Goal: Information Seeking & Learning: Check status

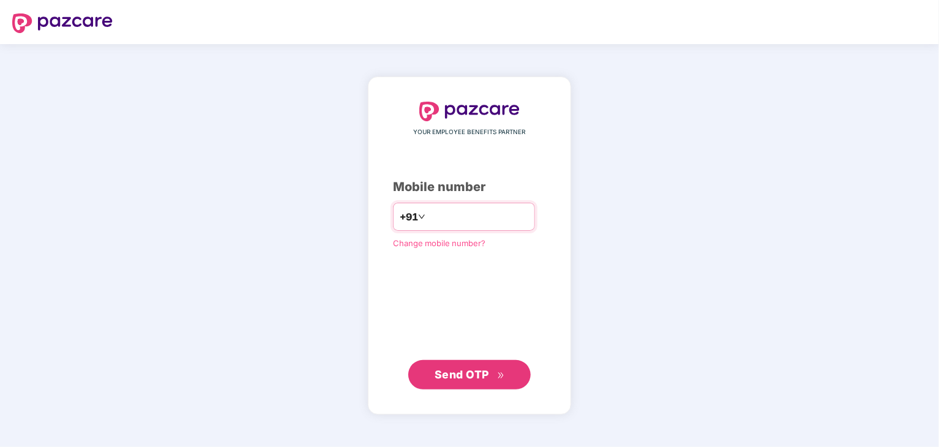
click at [526, 215] on input "number" at bounding box center [478, 217] width 100 height 20
type input "**********"
click at [463, 370] on span "Send OTP" at bounding box center [462, 374] width 54 height 13
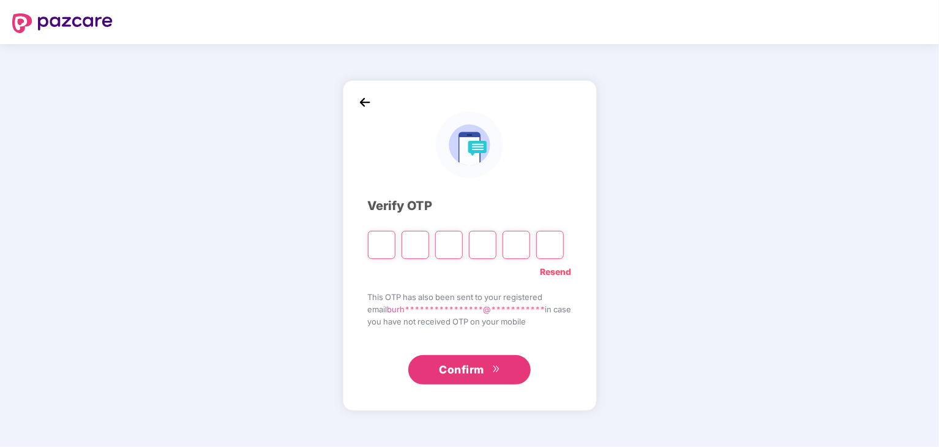
type input "*"
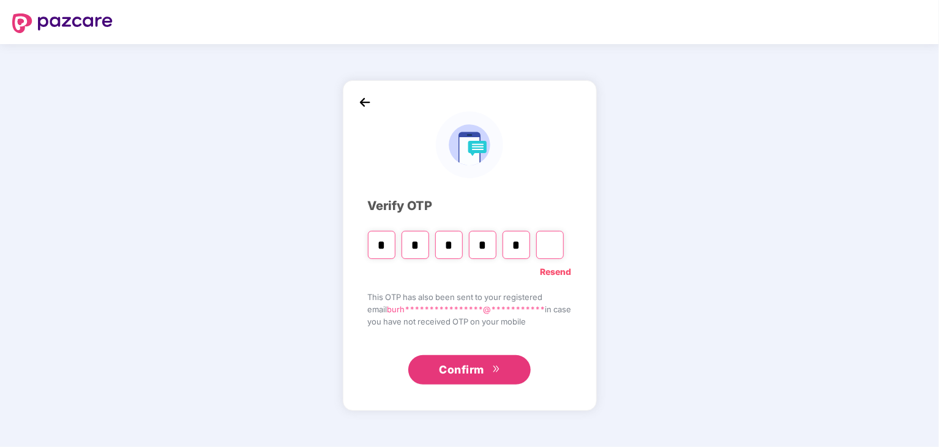
type input "*"
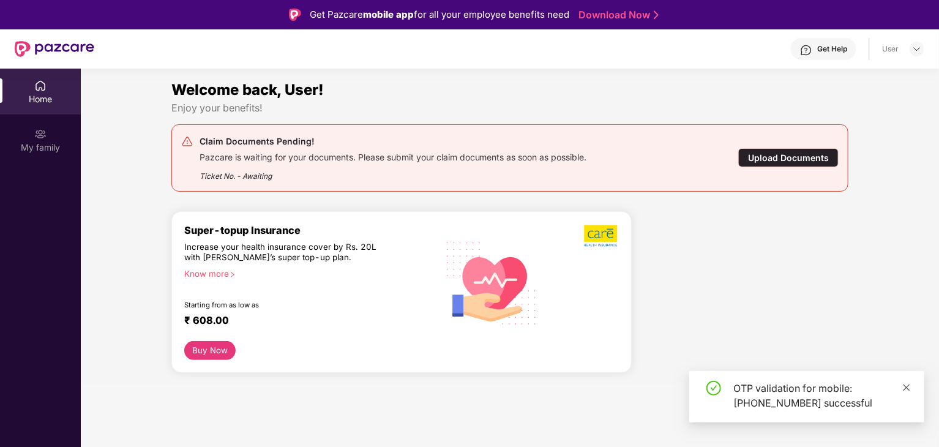
click at [906, 384] on icon "close" at bounding box center [906, 387] width 9 height 9
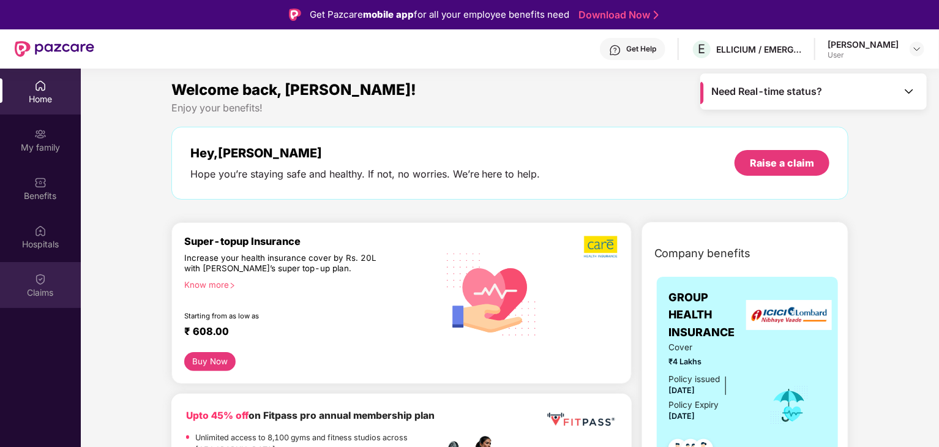
click at [47, 280] on div "Claims" at bounding box center [40, 285] width 81 height 46
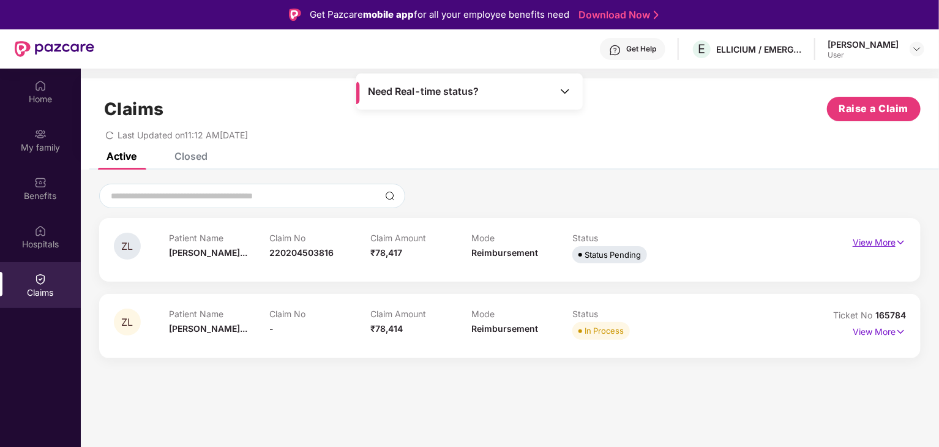
click at [885, 245] on p "View More" at bounding box center [879, 241] width 53 height 17
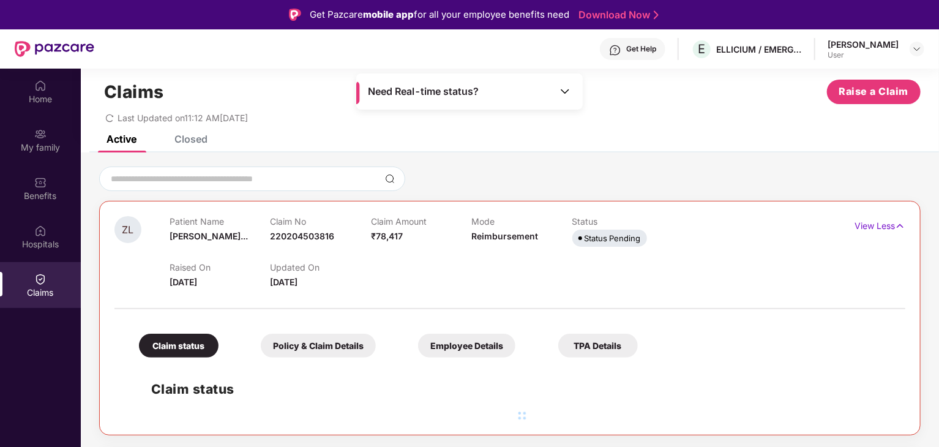
scroll to position [25, 0]
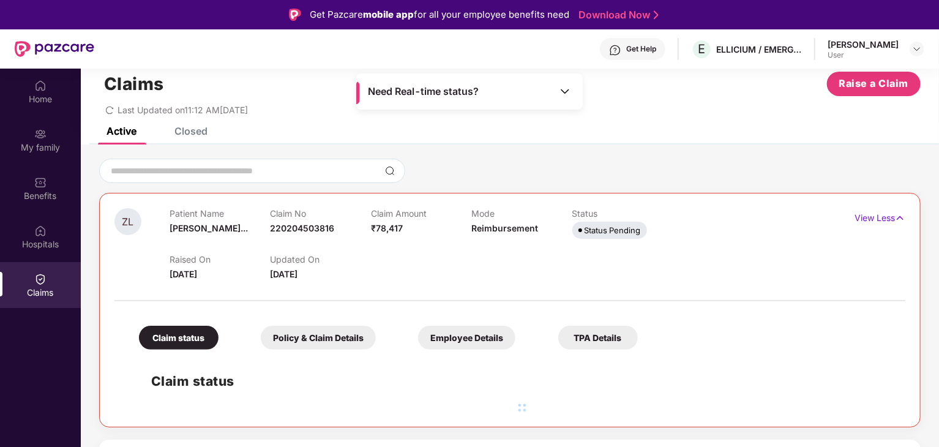
drag, startPoint x: 402, startPoint y: 274, endPoint x: 145, endPoint y: 223, distance: 262.2
click at [145, 223] on div "ZL Patient Name [PERSON_NAME]... Claim No 220204503816 Claim Amount ₹78,417 Mod…" at bounding box center [443, 244] width 659 height 73
click at [409, 254] on div "Raised On [DATE] Updated On [DATE]" at bounding box center [472, 261] width 604 height 39
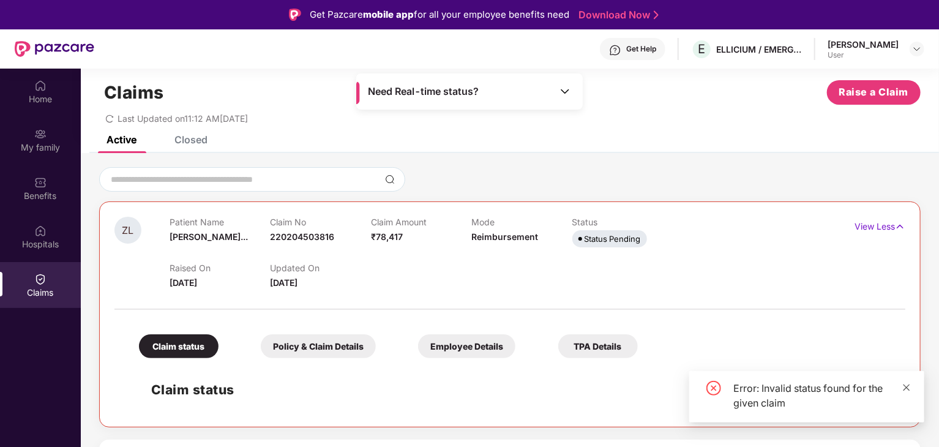
click at [908, 382] on span at bounding box center [906, 387] width 9 height 10
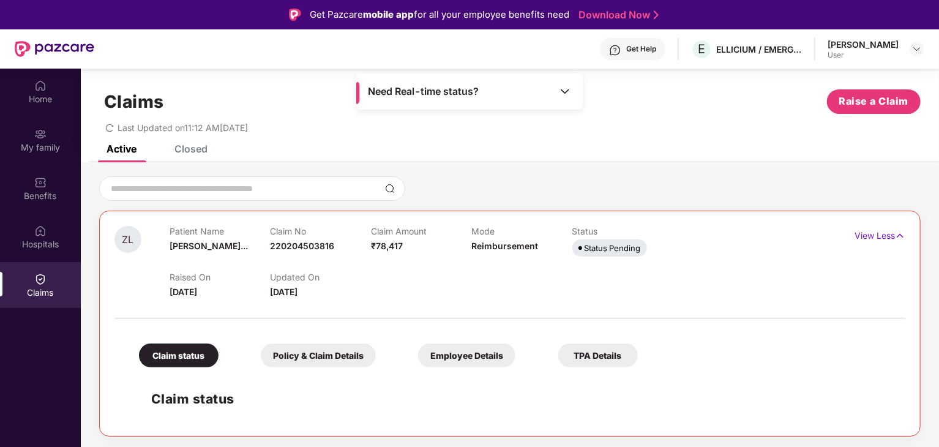
scroll to position [0, 0]
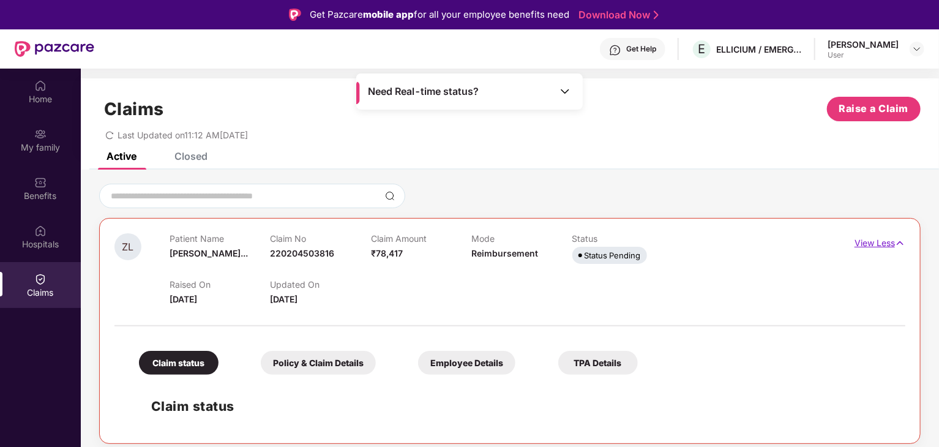
click at [896, 243] on img at bounding box center [900, 242] width 10 height 13
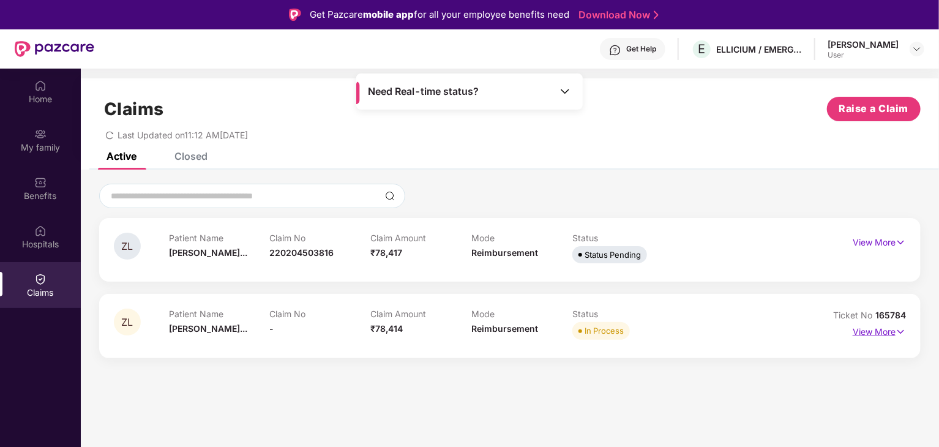
click at [895, 336] on img at bounding box center [900, 331] width 10 height 13
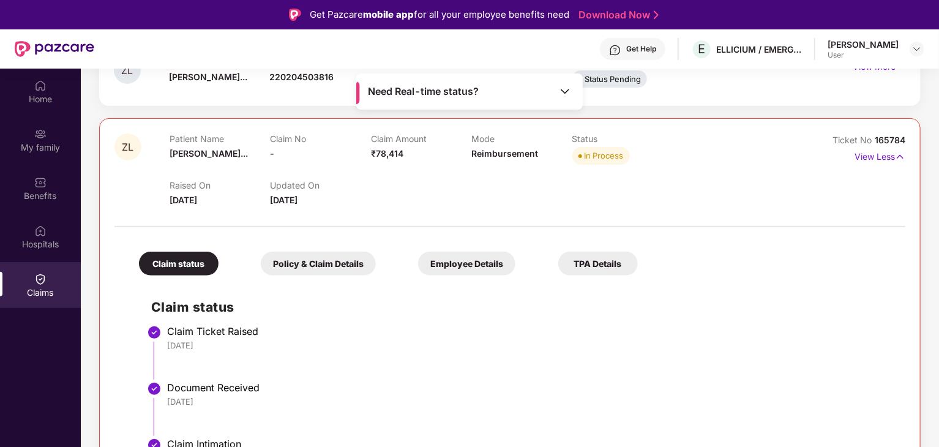
scroll to position [10, 0]
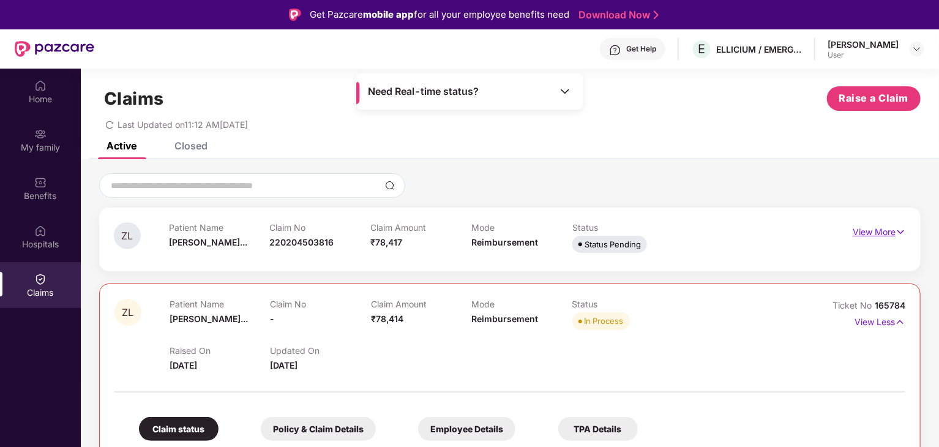
click at [902, 228] on img at bounding box center [900, 231] width 10 height 13
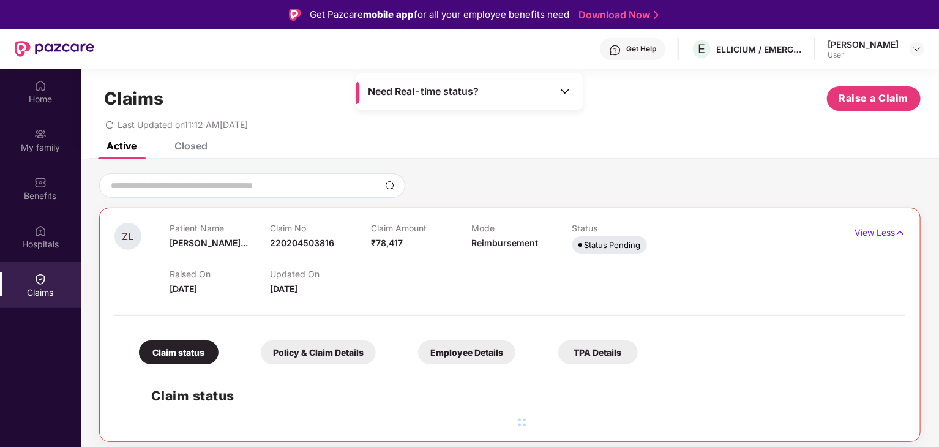
click at [477, 370] on div "Claim status" at bounding box center [510, 398] width 766 height 56
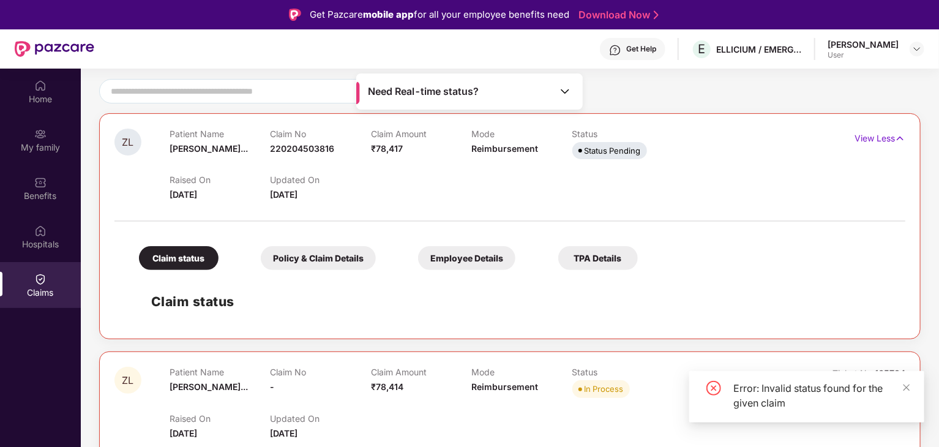
scroll to position [133, 0]
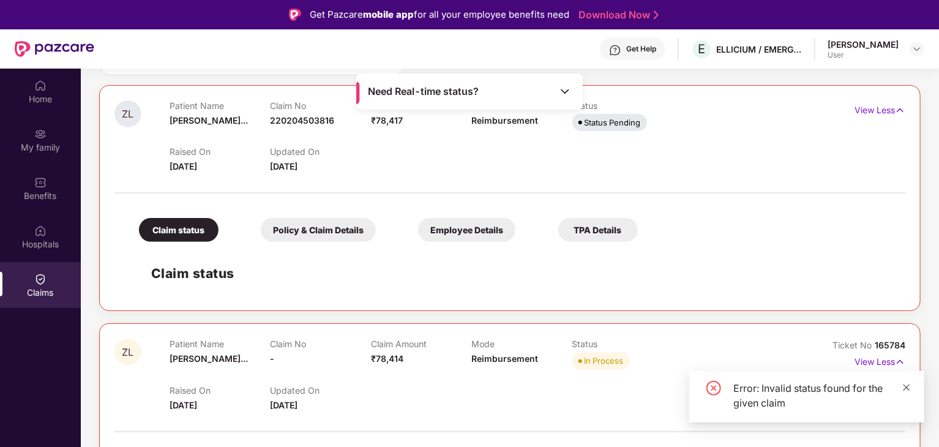
click at [908, 387] on icon "close" at bounding box center [906, 387] width 9 height 9
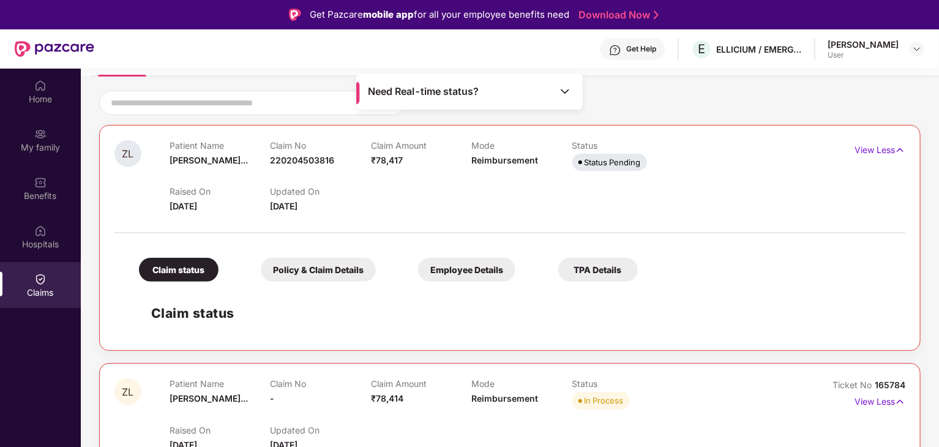
scroll to position [72, 0]
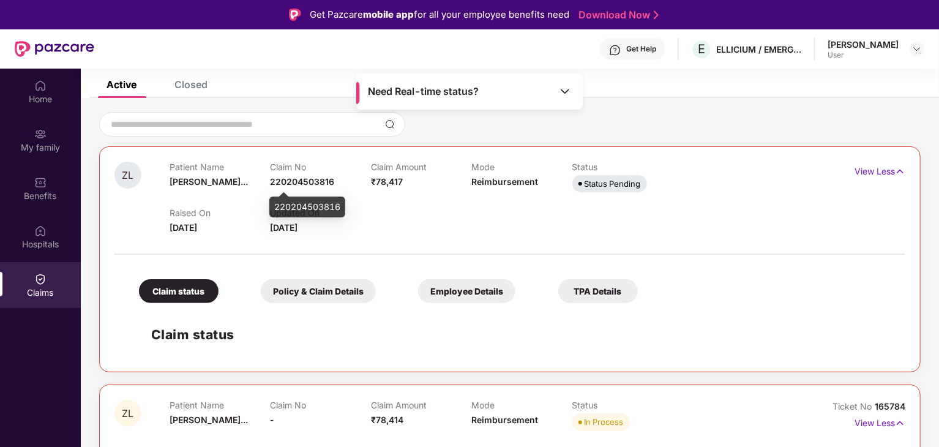
click at [288, 179] on span "220204503816" at bounding box center [302, 181] width 64 height 10
click at [355, 213] on p "Updated On" at bounding box center [320, 212] width 100 height 10
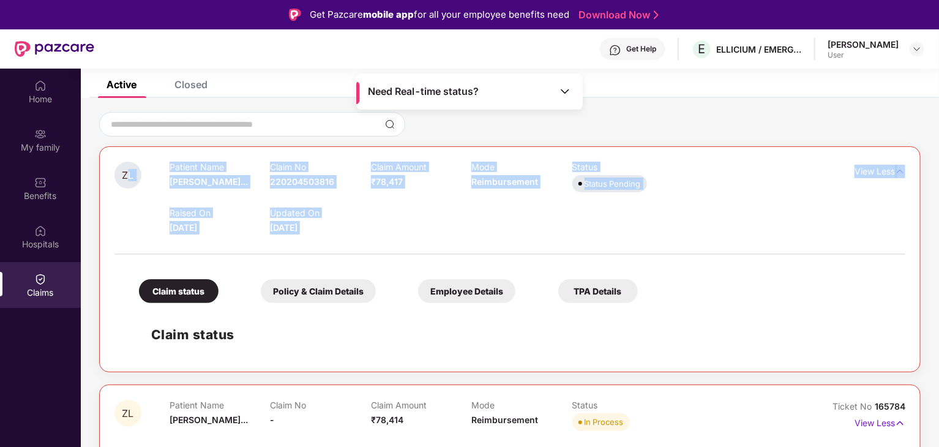
drag, startPoint x: 318, startPoint y: 218, endPoint x: 169, endPoint y: 170, distance: 156.2
click at [136, 162] on div "ZL Patient Name [PERSON_NAME]... Claim No 220204503816 Claim Amount ₹78,417 Mod…" at bounding box center [509, 259] width 791 height 195
click at [428, 207] on div "Raised On [DATE] Updated On [DATE]" at bounding box center [472, 214] width 604 height 39
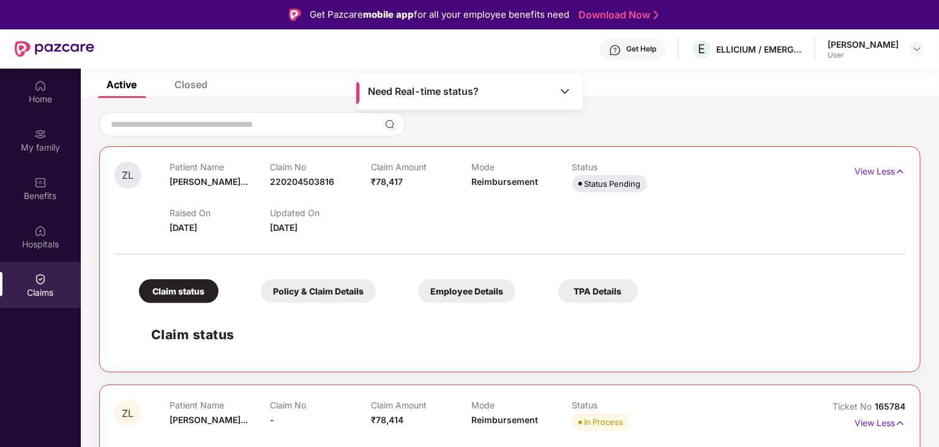
click at [343, 213] on p "Updated On" at bounding box center [320, 212] width 100 height 10
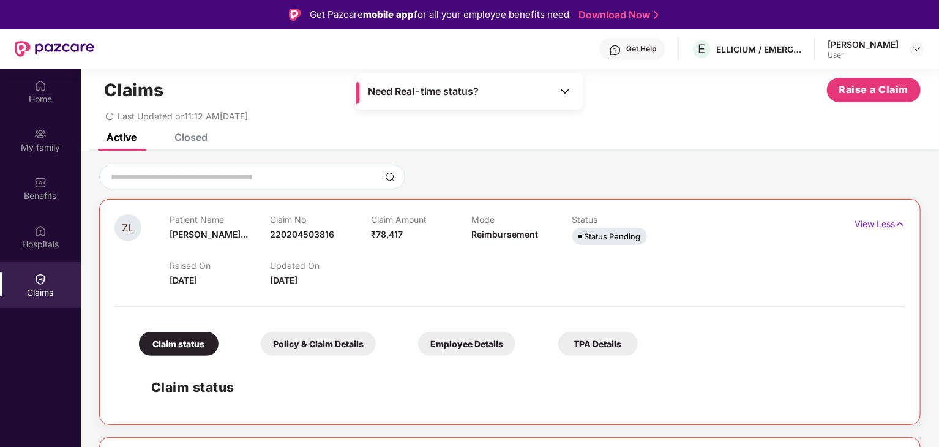
scroll to position [10, 0]
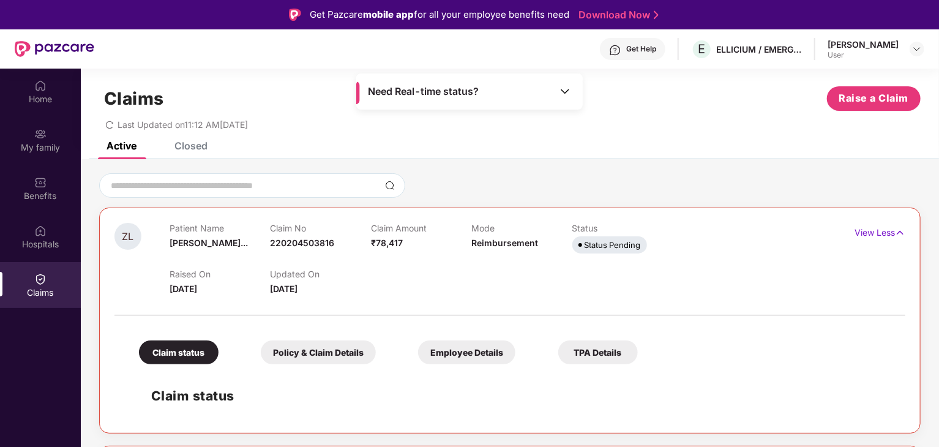
click at [204, 140] on div "Claims Raise a Claim Last Updated on 11:12 AM[DATE]" at bounding box center [510, 105] width 858 height 74
click at [187, 151] on div "Closed" at bounding box center [181, 145] width 51 height 27
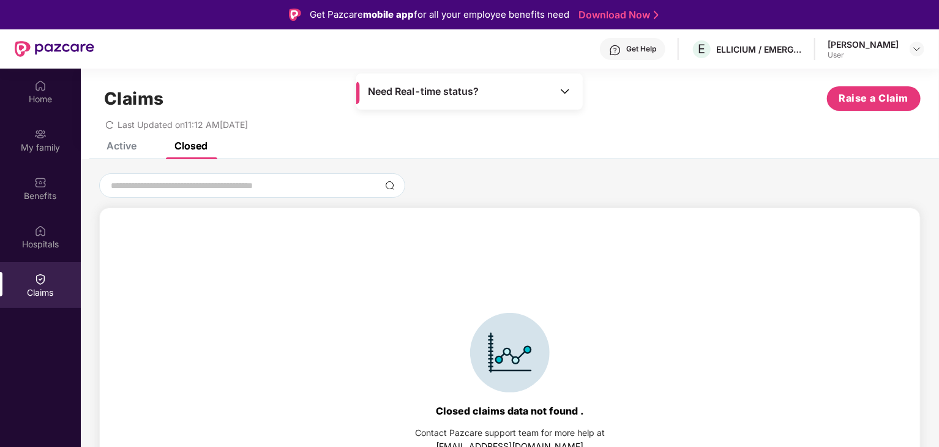
click at [127, 145] on div "Active" at bounding box center [122, 146] width 30 height 12
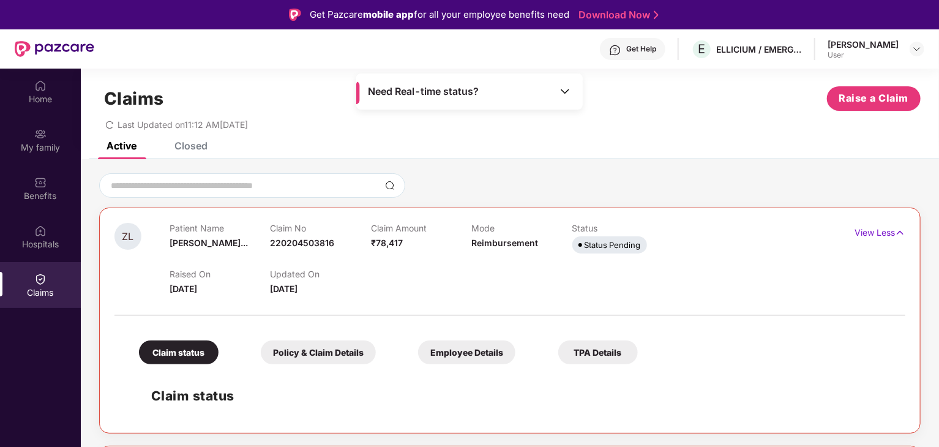
drag, startPoint x: 460, startPoint y: 286, endPoint x: 159, endPoint y: 229, distance: 307.2
click at [159, 229] on div "ZL Patient Name [PERSON_NAME]... Claim No 220204503816 Claim Amount ₹78,417 Mod…" at bounding box center [443, 259] width 659 height 73
click at [458, 299] on div at bounding box center [509, 309] width 791 height 26
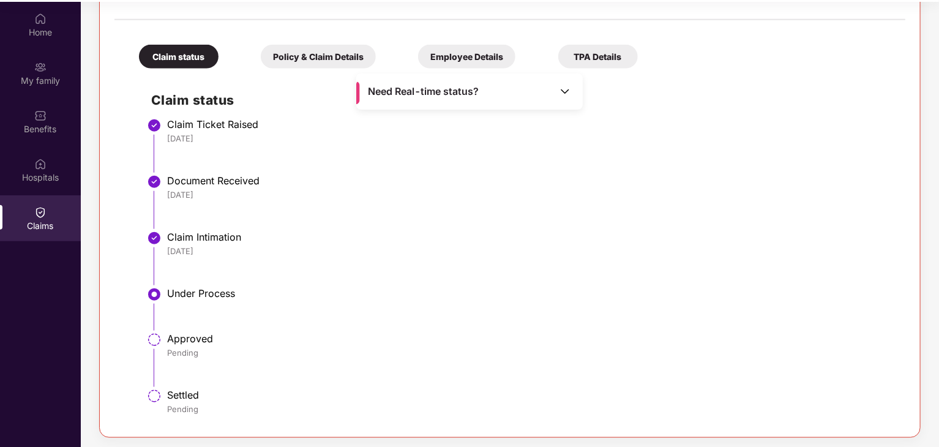
scroll to position [69, 0]
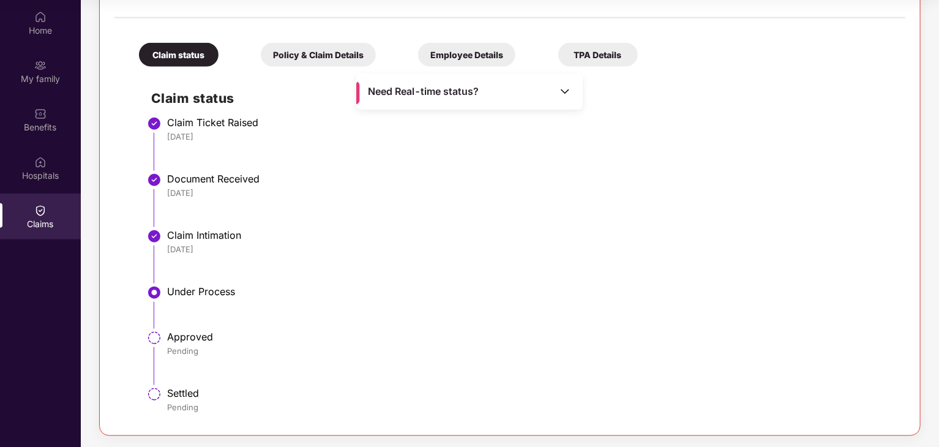
click at [422, 88] on span "Need Real-time status?" at bounding box center [423, 91] width 111 height 13
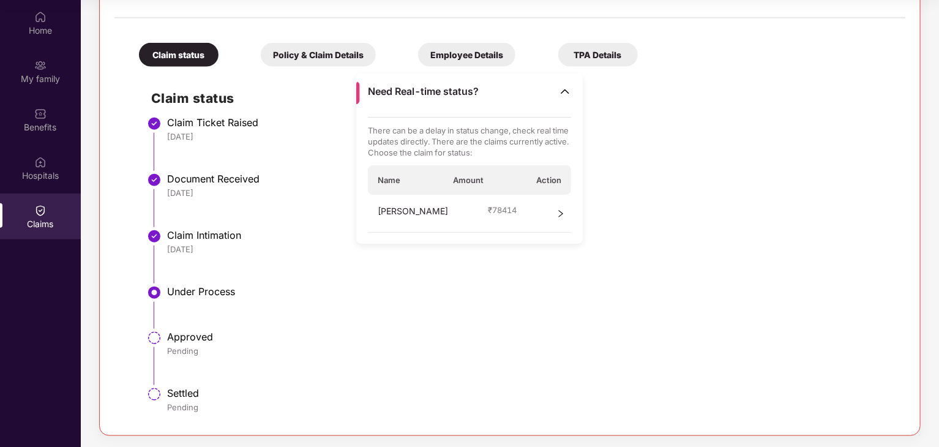
click at [563, 217] on icon "right" at bounding box center [560, 213] width 9 height 9
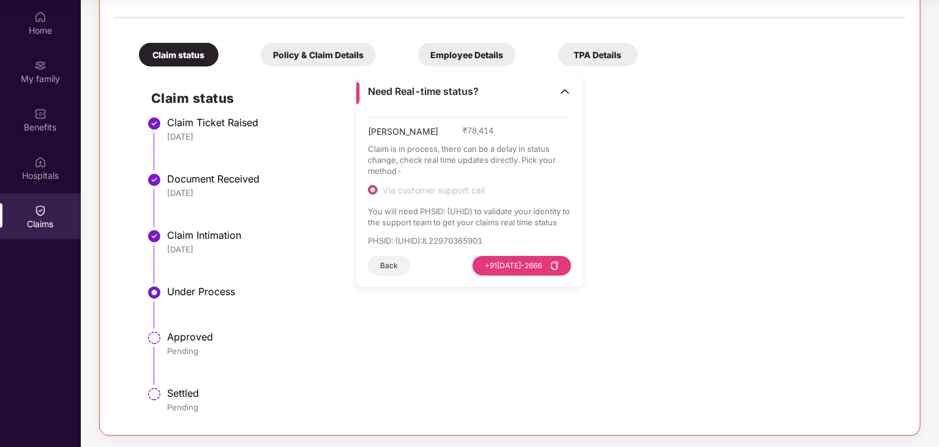
click at [392, 264] on button "Back" at bounding box center [389, 266] width 42 height 20
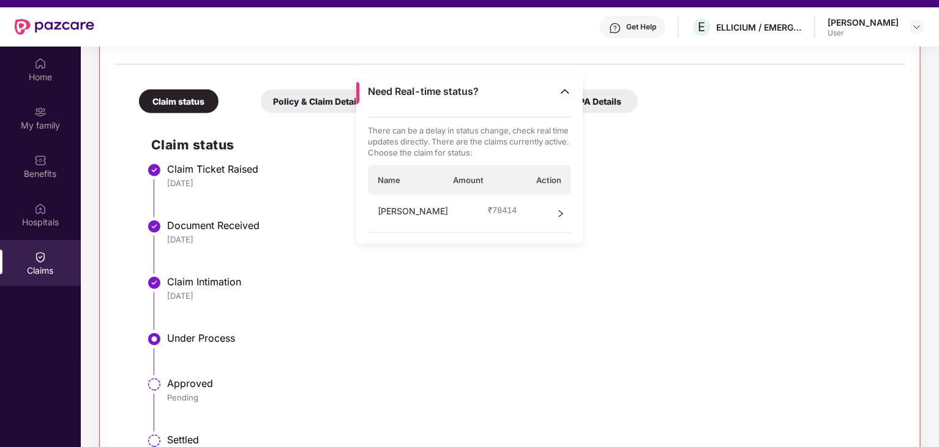
scroll to position [0, 0]
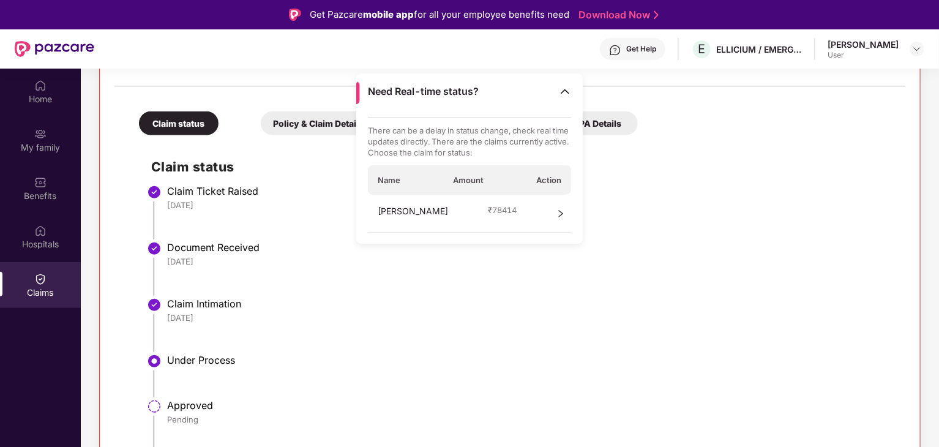
click at [615, 290] on li "Document Received [DATE]" at bounding box center [522, 273] width 742 height 56
click at [567, 93] on img at bounding box center [565, 91] width 12 height 12
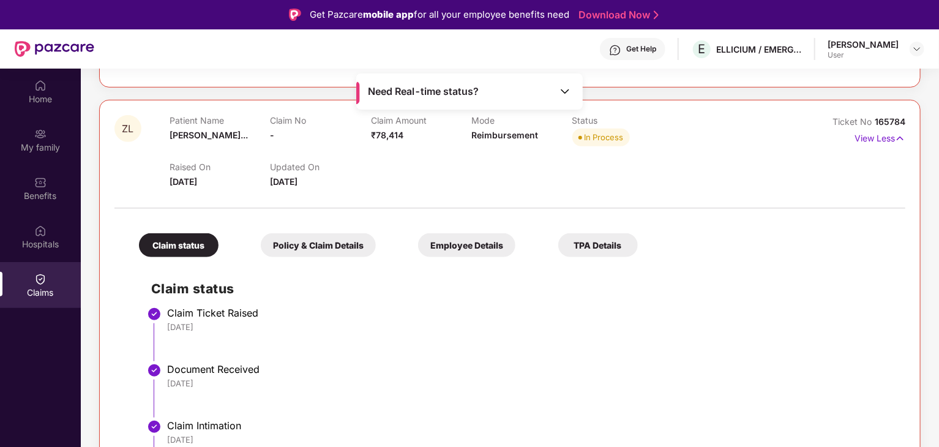
scroll to position [111, 0]
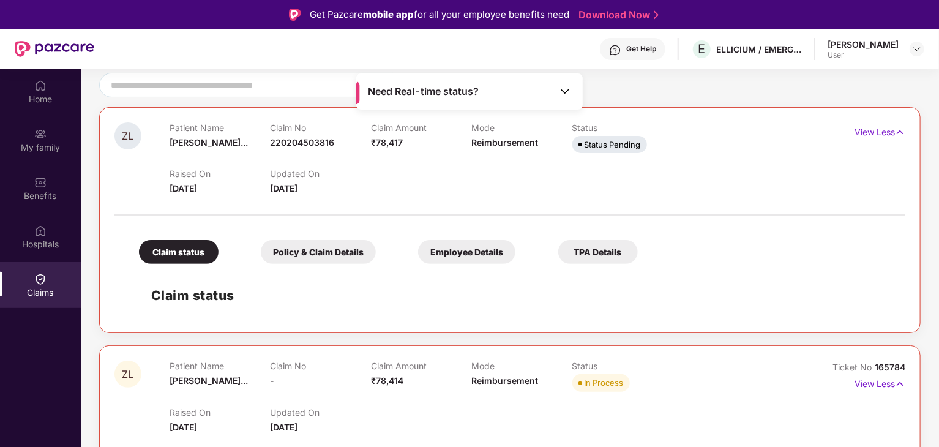
click at [508, 80] on div "Need Real-time status?" at bounding box center [469, 91] width 226 height 36
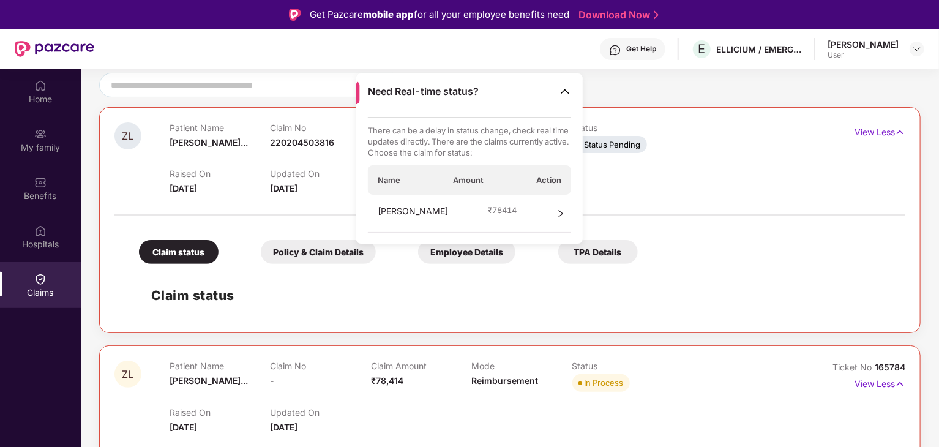
click at [639, 179] on div "Raised On [DATE] Updated On [DATE]" at bounding box center [472, 175] width 604 height 39
click at [563, 91] on img at bounding box center [565, 91] width 12 height 12
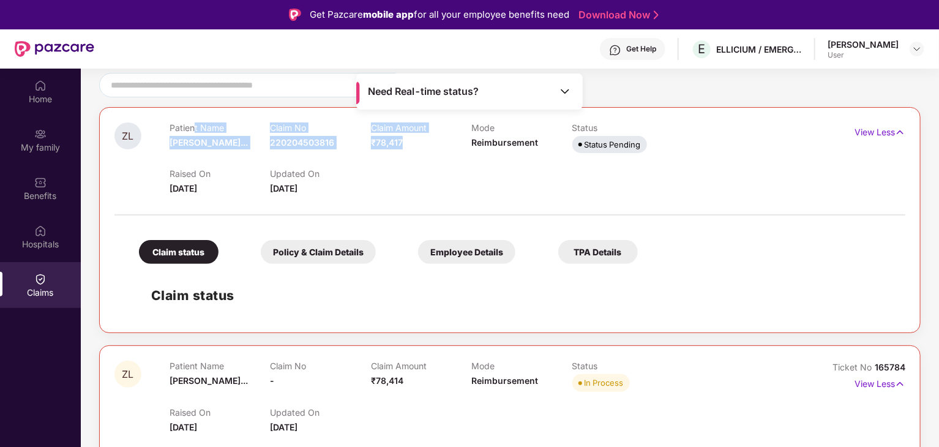
drag, startPoint x: 441, startPoint y: 143, endPoint x: 192, endPoint y: 130, distance: 249.5
click at [193, 132] on div "Patient Name [PERSON_NAME]... Claim No 220204503816 Claim Amount ₹78,417 Mode R…" at bounding box center [472, 139] width 604 height 34
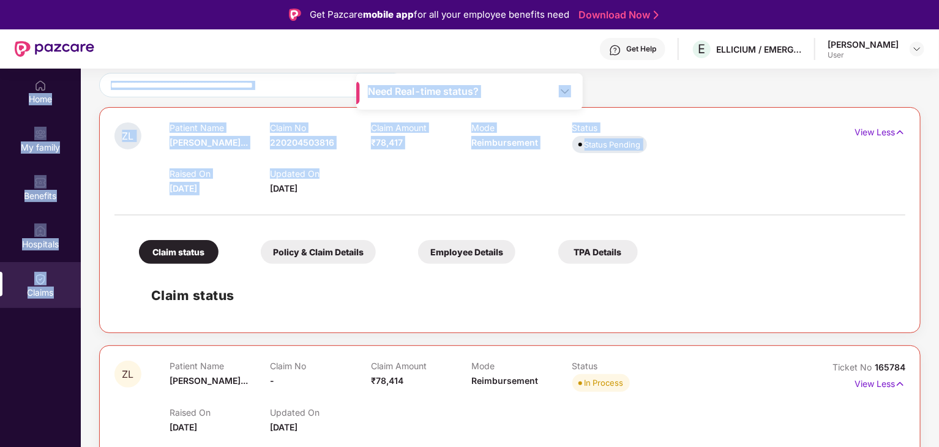
drag, startPoint x: 738, startPoint y: 155, endPoint x: 337, endPoint y: 158, distance: 401.5
click at [2, 108] on div "Home My family Benefits Hospitals Claims Need Real-time status? Claims Raise a …" at bounding box center [469, 292] width 939 height 447
click at [427, 170] on div "Raised On [DATE] Updated On [DATE]" at bounding box center [472, 175] width 604 height 39
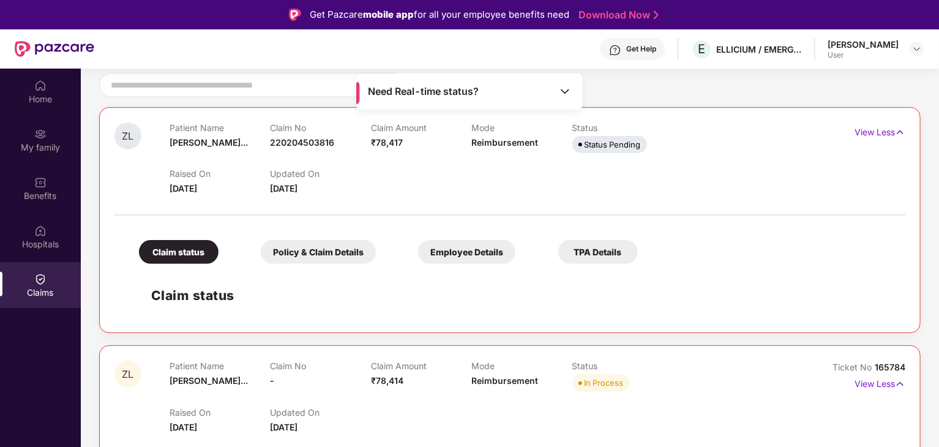
click at [615, 250] on div "TPA Details" at bounding box center [598, 252] width 80 height 24
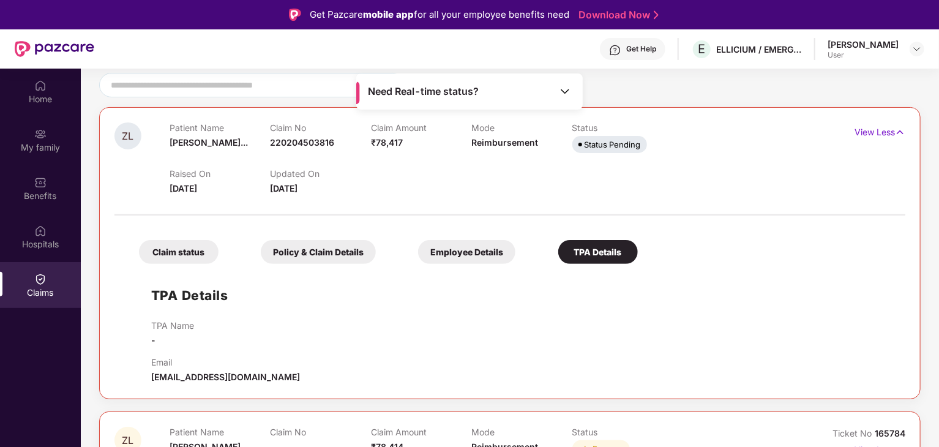
click at [443, 256] on div "Employee Details" at bounding box center [466, 252] width 97 height 24
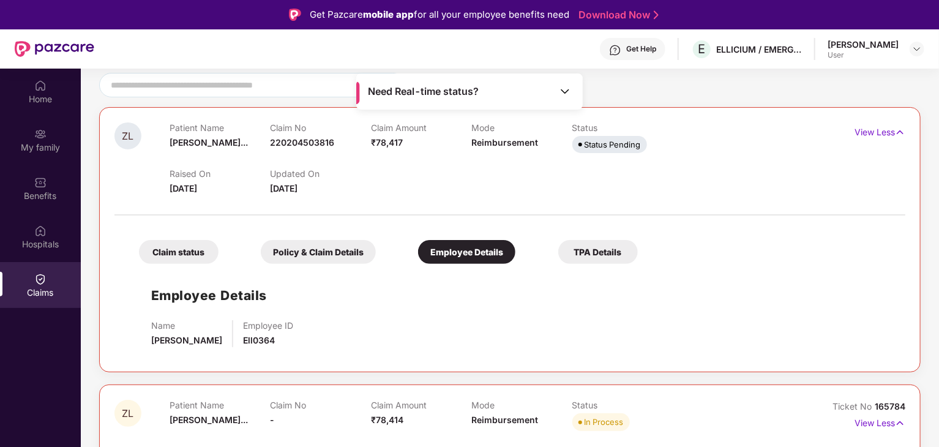
click at [324, 250] on div "Policy & Claim Details" at bounding box center [318, 252] width 115 height 24
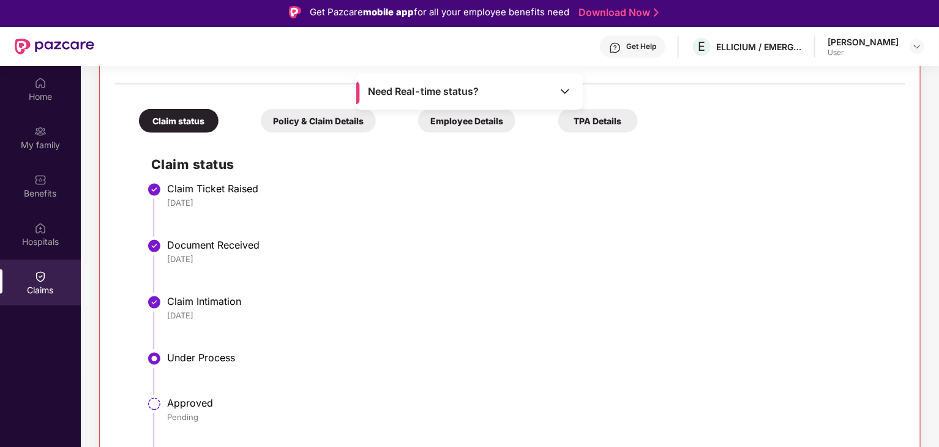
scroll to position [0, 0]
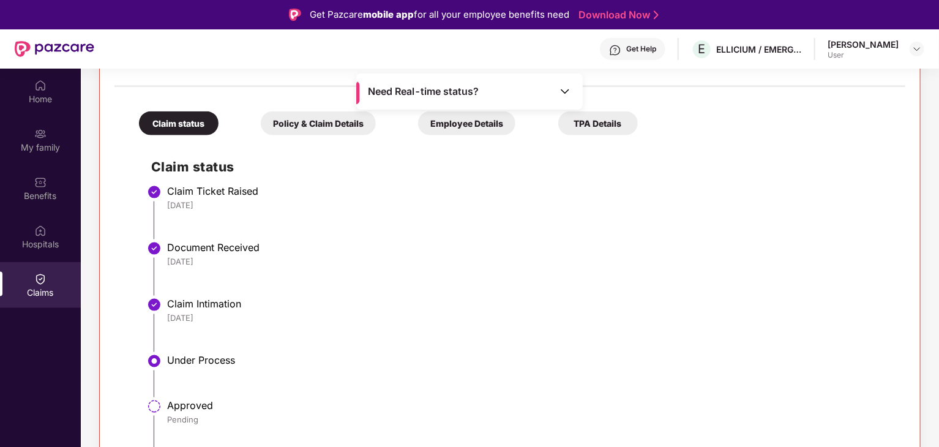
click at [310, 116] on div "Policy & Claim Details" at bounding box center [318, 123] width 115 height 24
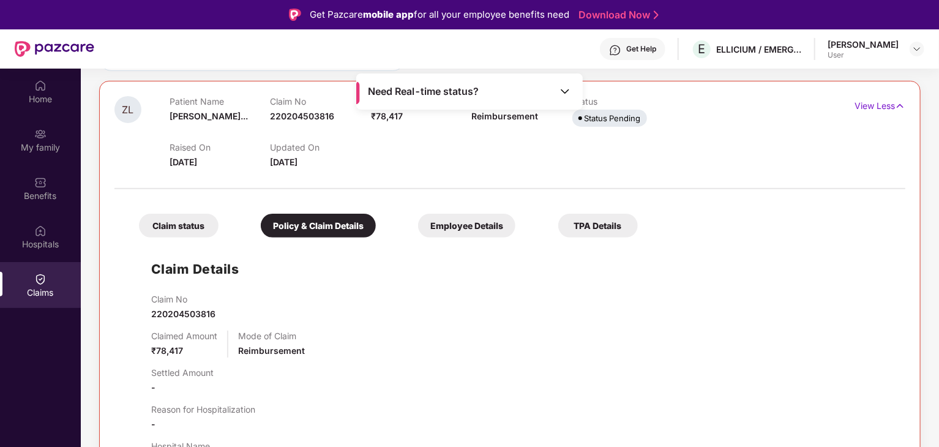
scroll to position [116, 0]
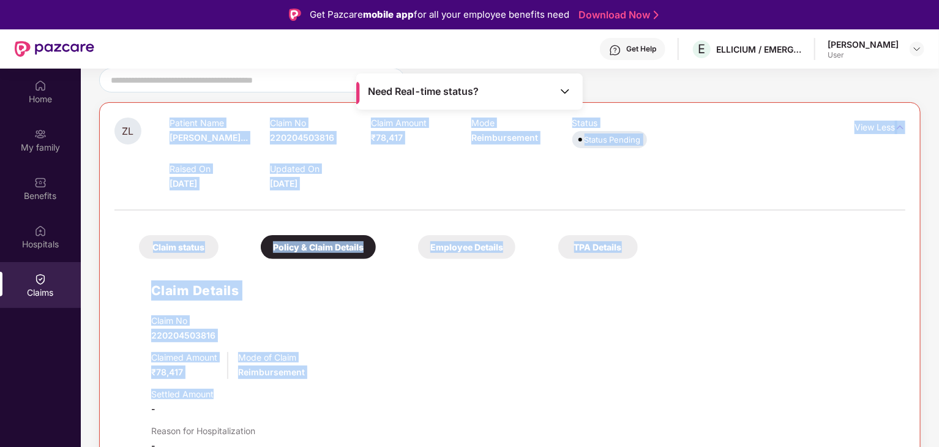
drag, startPoint x: 166, startPoint y: 121, endPoint x: 575, endPoint y: 398, distance: 494.5
click at [575, 398] on div "ZL Patient Name [PERSON_NAME]... Claim No 220204503816 Claim Amount ₹78,417 Mod…" at bounding box center [509, 368] width 791 height 501
click at [558, 336] on div "Claim No 220204503816" at bounding box center [522, 328] width 742 height 27
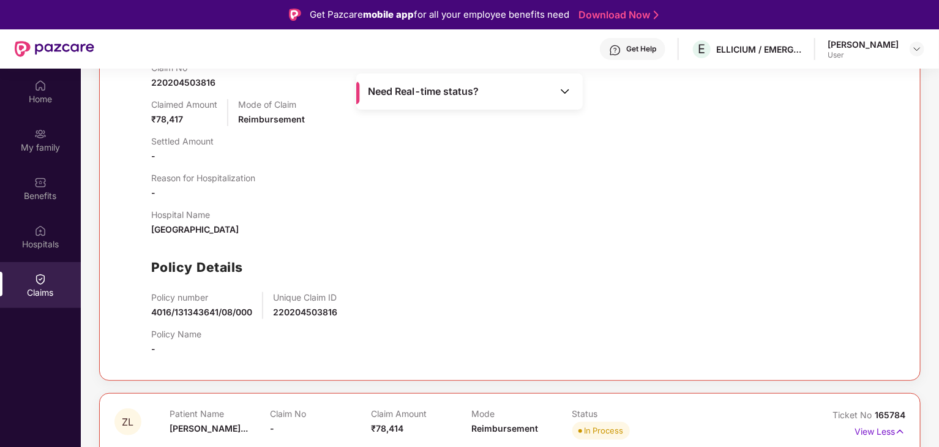
scroll to position [422, 0]
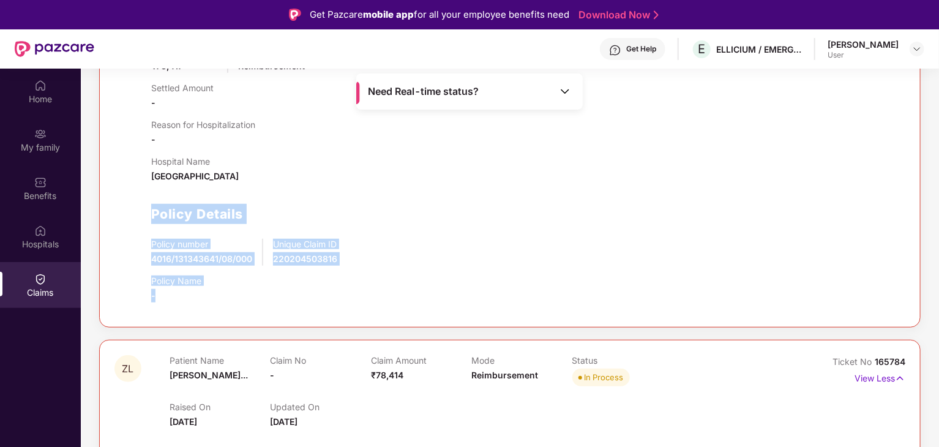
drag, startPoint x: 337, startPoint y: 294, endPoint x: 154, endPoint y: 203, distance: 204.8
click at [154, 203] on div "Claim No 220204503816 Claimed Amount ₹78,417 Mode of Claim Reimbursement Settle…" at bounding box center [522, 160] width 742 height 303
click at [502, 216] on div "Policy Details" at bounding box center [522, 214] width 742 height 20
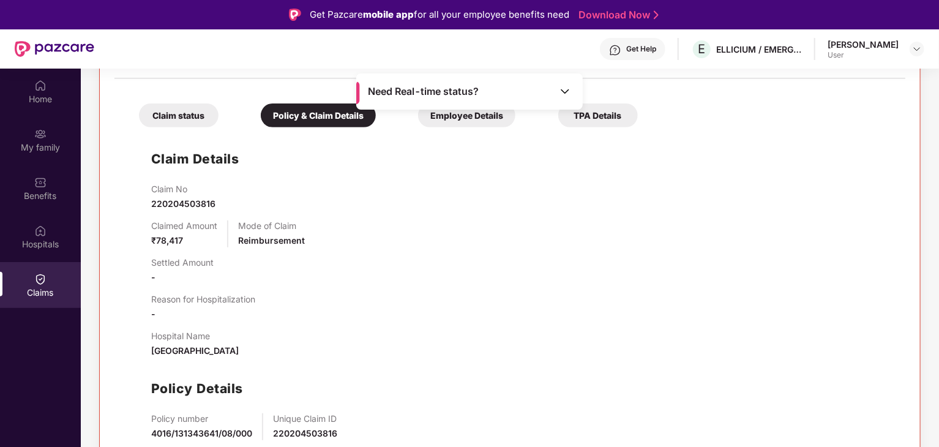
scroll to position [238, 0]
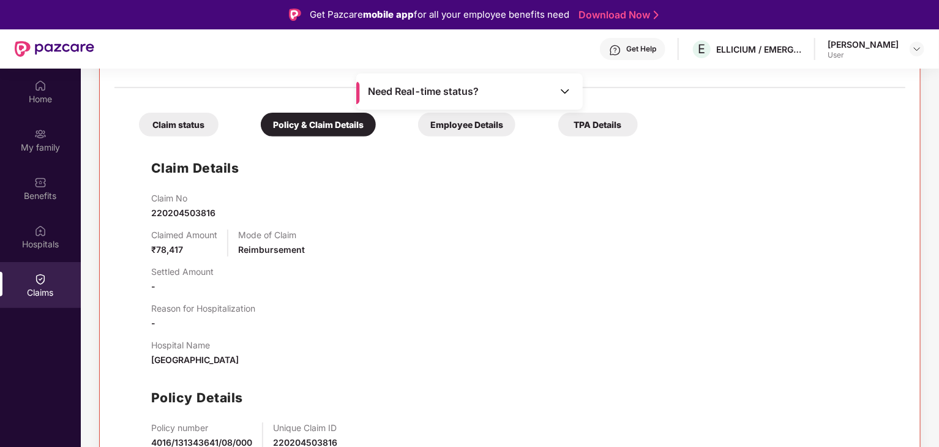
click at [478, 127] on div "Employee Details" at bounding box center [466, 125] width 97 height 24
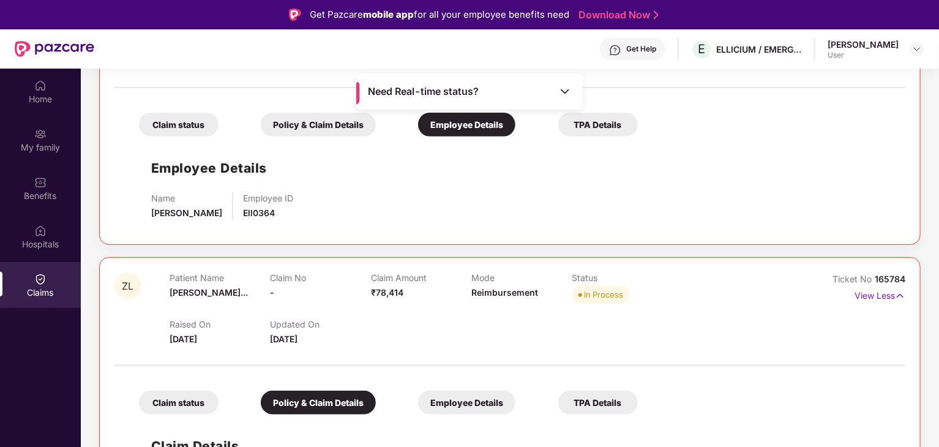
click at [344, 124] on div "Policy & Claim Details" at bounding box center [318, 125] width 115 height 24
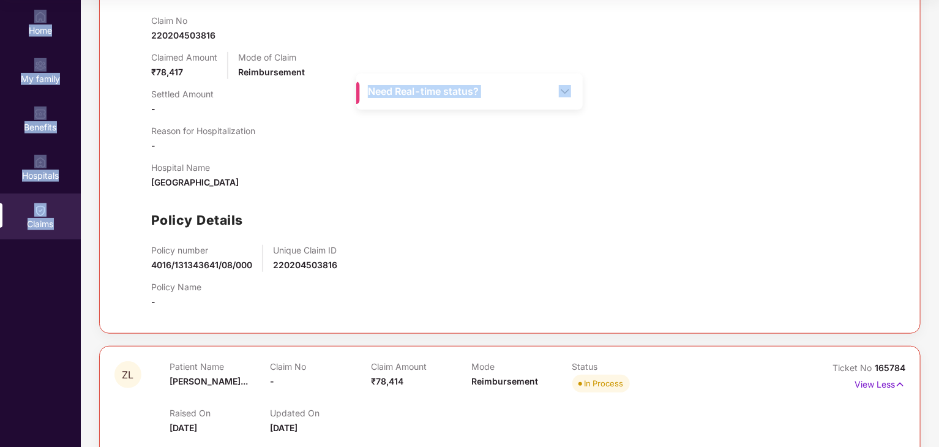
scroll to position [104, 0]
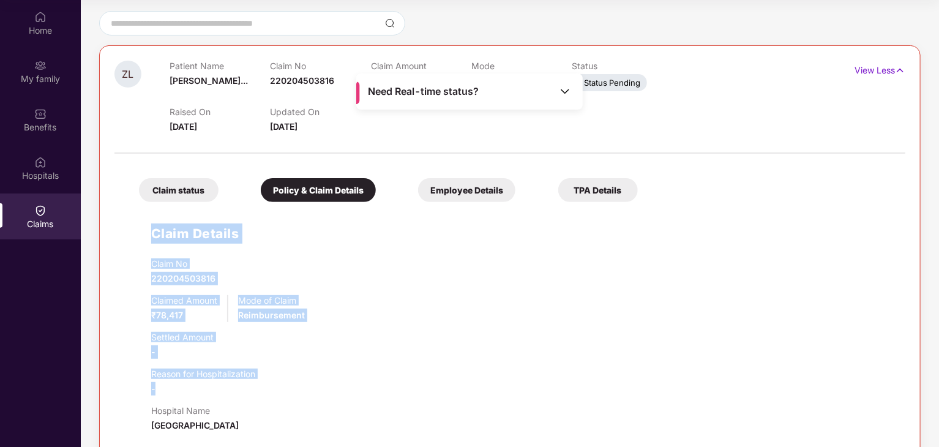
drag, startPoint x: 153, startPoint y: 168, endPoint x: 370, endPoint y: 387, distance: 307.7
click at [370, 387] on div "Claim Details Claim No 220204503816 Claimed Amount ₹78,417 Mode of Claim Reimbu…" at bounding box center [510, 384] width 766 height 353
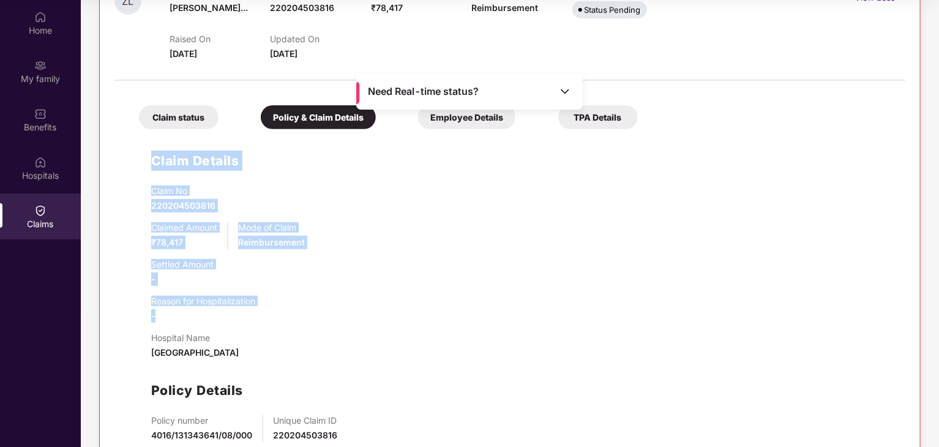
scroll to position [349, 0]
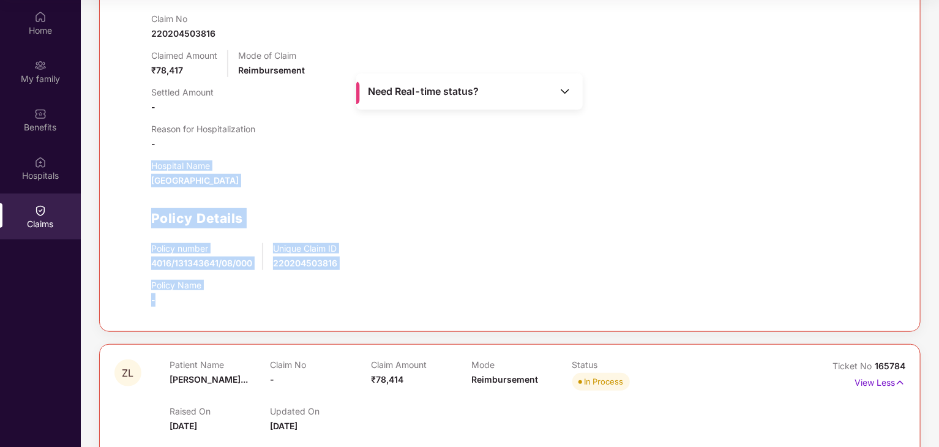
drag, startPoint x: 344, startPoint y: 305, endPoint x: 132, endPoint y: 154, distance: 261.1
click at [132, 154] on div "Claim Details Claim No 220204503816 Claimed Amount ₹78,417 Mode of Claim Reimbu…" at bounding box center [510, 139] width 766 height 353
click at [571, 219] on div "Policy Details" at bounding box center [522, 218] width 742 height 20
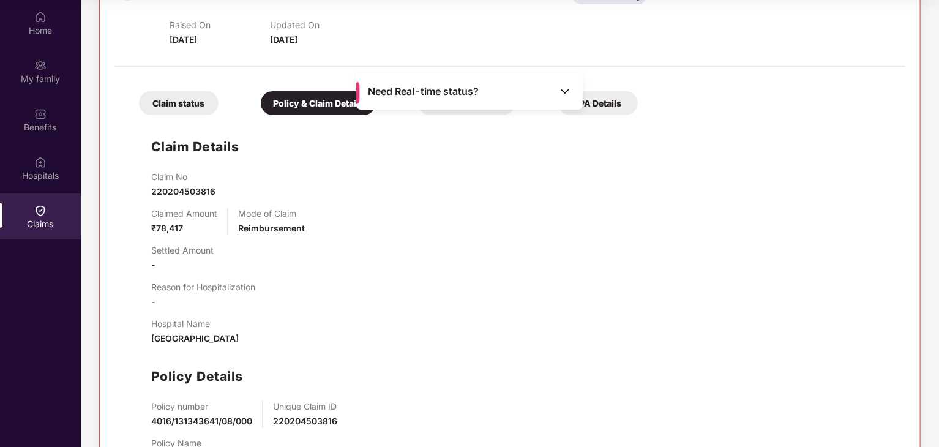
scroll to position [43, 0]
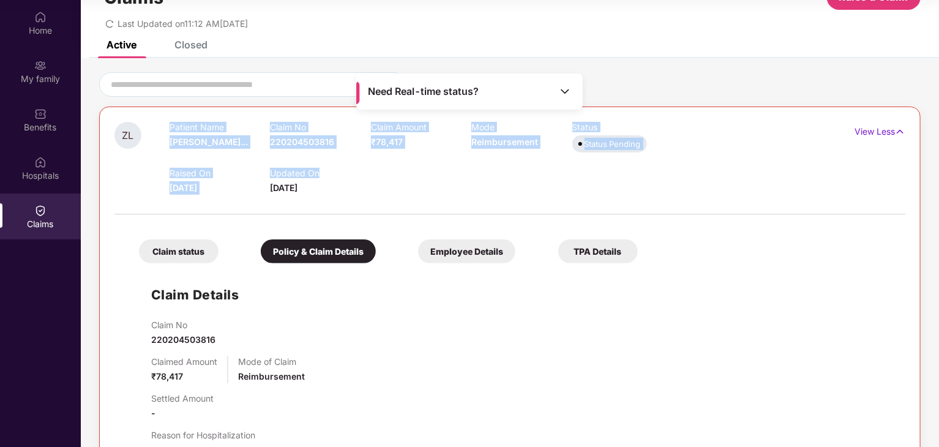
drag, startPoint x: 389, startPoint y: 176, endPoint x: 286, endPoint y: 156, distance: 105.4
click at [163, 135] on div "ZL Patient Name [PERSON_NAME]... Claim No 220204503816 Claim Amount ₹78,417 Mod…" at bounding box center [443, 158] width 659 height 73
click at [400, 175] on div "Raised On [DATE] Updated On [DATE]" at bounding box center [472, 174] width 604 height 39
drag, startPoint x: 367, startPoint y: 195, endPoint x: 162, endPoint y: 124, distance: 216.2
click at [162, 124] on div "ZL Patient Name [PERSON_NAME]... Claim No 220204503816 Claim Amount ₹78,417 Mod…" at bounding box center [509, 372] width 791 height 501
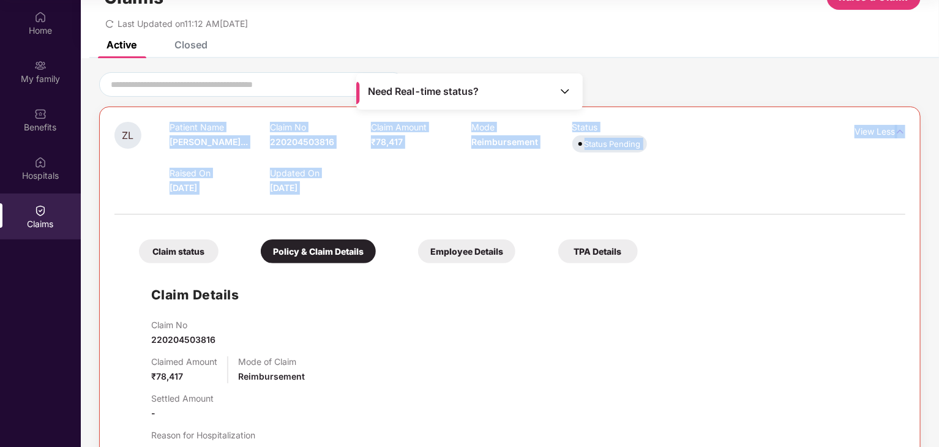
click at [386, 199] on div at bounding box center [509, 208] width 791 height 26
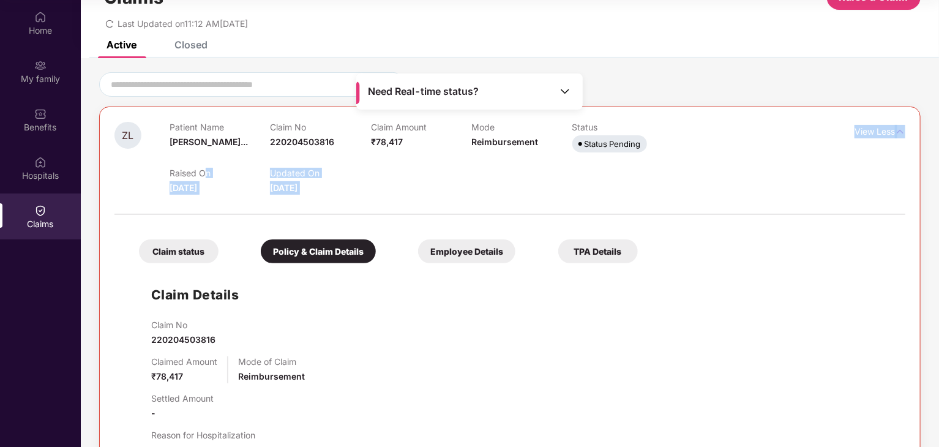
drag, startPoint x: 425, startPoint y: 195, endPoint x: 228, endPoint y: 155, distance: 201.2
click at [222, 156] on div "ZL Patient Name [PERSON_NAME]... Claim No 220204503816 Claim Amount ₹78,417 Mod…" at bounding box center [509, 372] width 791 height 501
drag, startPoint x: 226, startPoint y: 338, endPoint x: 124, endPoint y: 317, distance: 104.3
click at [121, 317] on div "Claim status Policy & Claim Details Employee Details TPA Details Claim Details …" at bounding box center [509, 422] width 791 height 402
click at [277, 335] on div "Claim No 220204503816" at bounding box center [522, 333] width 742 height 27
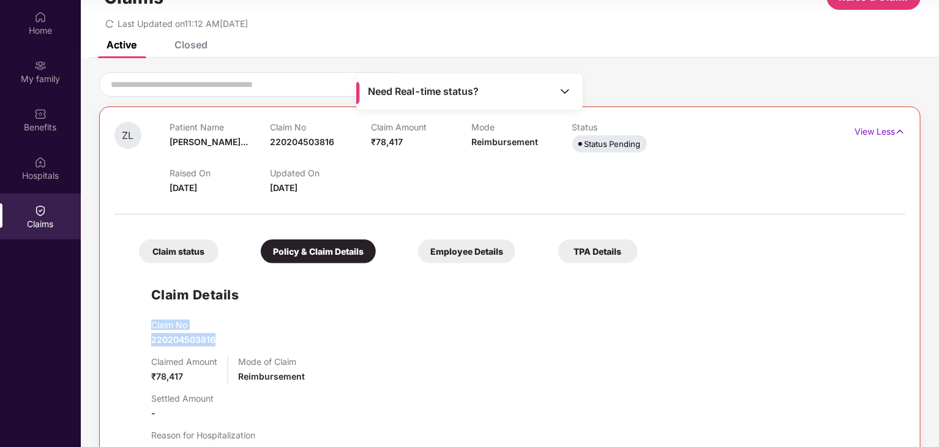
drag, startPoint x: 245, startPoint y: 338, endPoint x: 144, endPoint y: 324, distance: 102.1
click at [144, 324] on div "Claim Details Claim No 220204503816 Claimed Amount ₹78,417 Mode of Claim Reimbu…" at bounding box center [510, 445] width 766 height 353
click at [245, 328] on div "Claim No 220204503816" at bounding box center [522, 333] width 742 height 27
drag, startPoint x: 187, startPoint y: 326, endPoint x: 144, endPoint y: 282, distance: 61.5
click at [144, 282] on div "Claim Details Claim No 220204503816 Claimed Amount ₹78,417 Mode of Claim Reimbu…" at bounding box center [510, 445] width 766 height 353
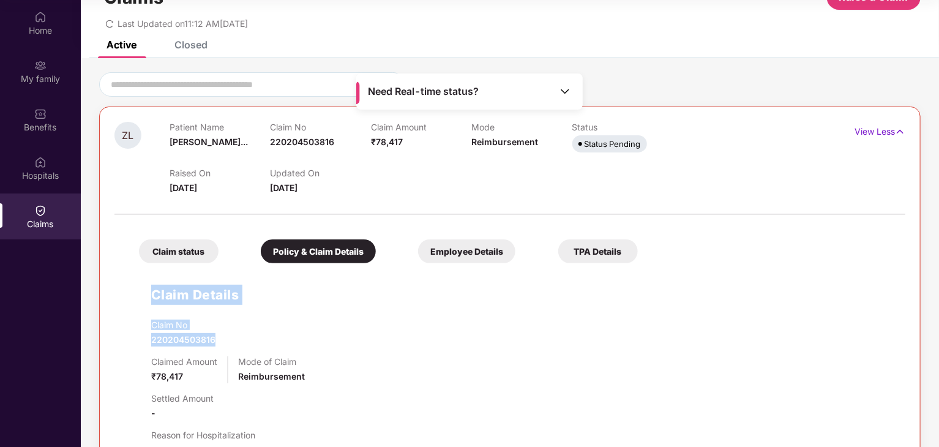
click at [294, 340] on div "Claim No 220204503816" at bounding box center [522, 333] width 742 height 27
drag, startPoint x: 284, startPoint y: 367, endPoint x: 139, endPoint y: 307, distance: 157.0
click at [139, 307] on div "Claim Details Claim No 220204503816 Claimed Amount ₹78,417 Mode of Claim Reimbu…" at bounding box center [510, 445] width 766 height 353
click at [340, 341] on div "Claim No 220204503816" at bounding box center [522, 333] width 742 height 27
click at [333, 366] on div "Claimed Amount ₹78,417 Mode of Claim Reimbursement" at bounding box center [522, 369] width 742 height 27
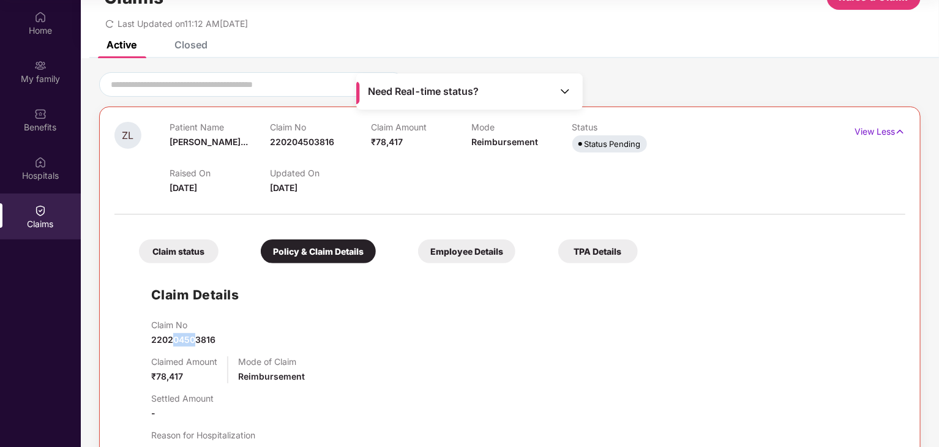
drag, startPoint x: 193, startPoint y: 339, endPoint x: 171, endPoint y: 341, distance: 22.1
click at [171, 341] on span "220204503816" at bounding box center [183, 339] width 64 height 10
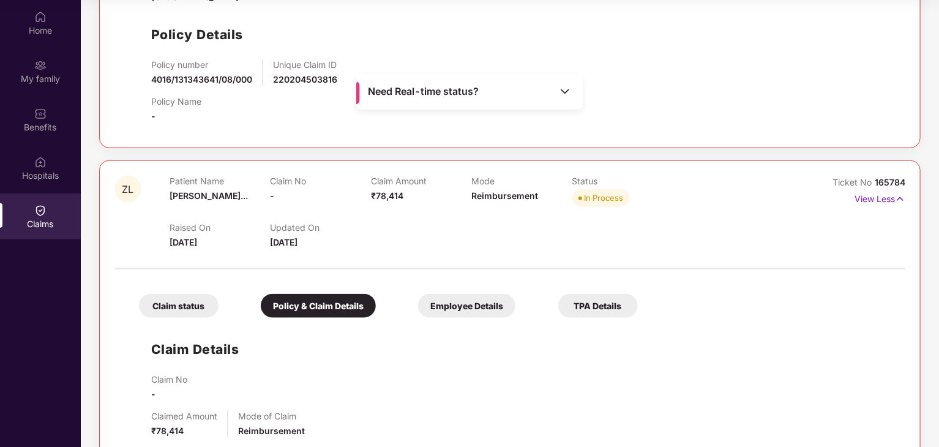
scroll to position [594, 0]
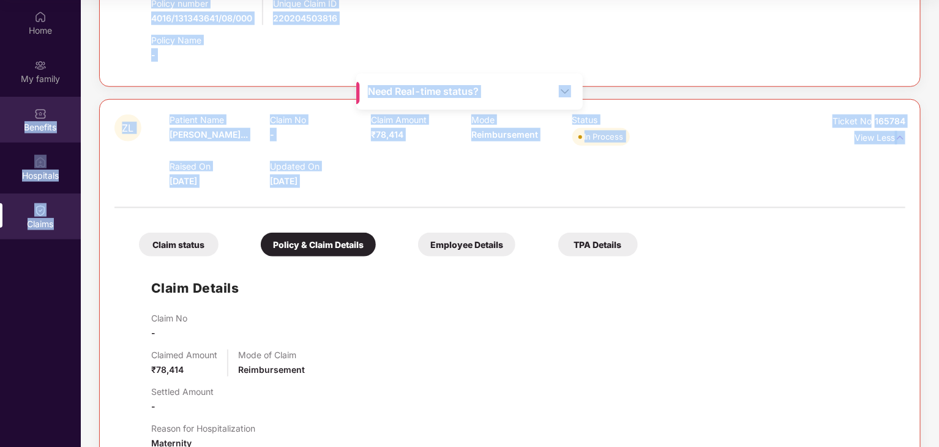
drag, startPoint x: 32, startPoint y: 143, endPoint x: 0, endPoint y: 133, distance: 33.3
click at [0, 133] on div "Home My family Benefits Hospitals Claims Need Real-time status? Claims Raise a …" at bounding box center [469, 223] width 939 height 447
click at [679, 207] on div at bounding box center [509, 202] width 791 height 26
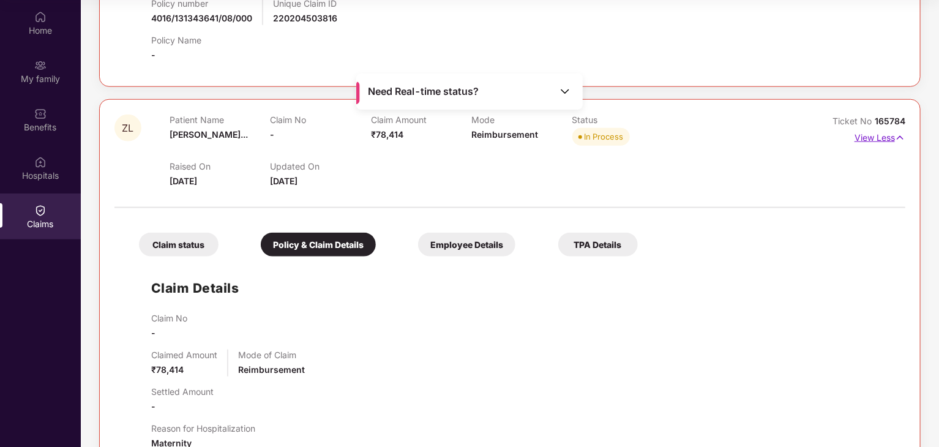
click at [891, 138] on p "View Less" at bounding box center [879, 136] width 51 height 17
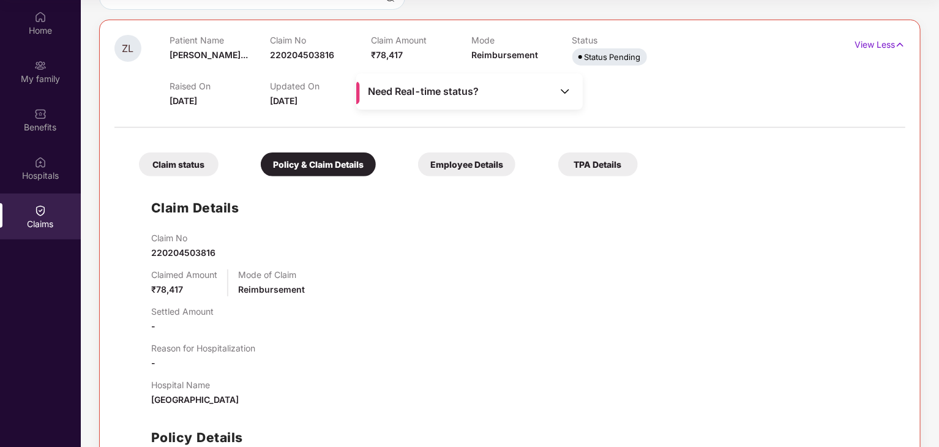
scroll to position [0, 0]
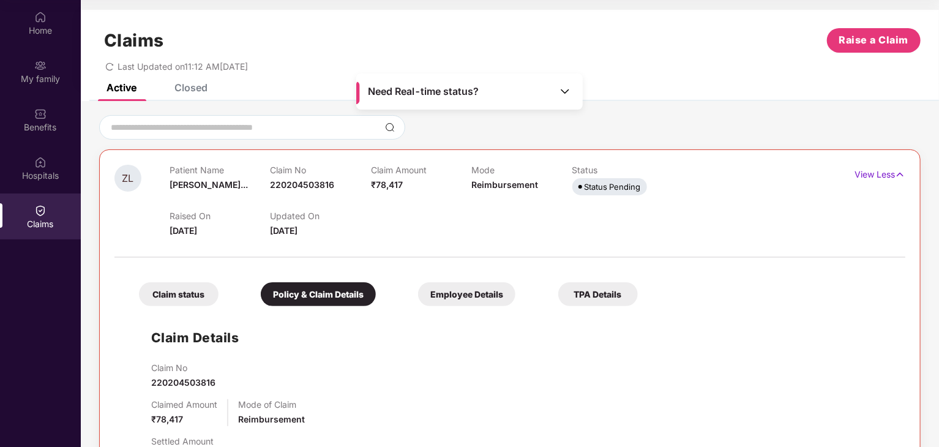
click at [424, 290] on div "Employee Details" at bounding box center [466, 294] width 97 height 24
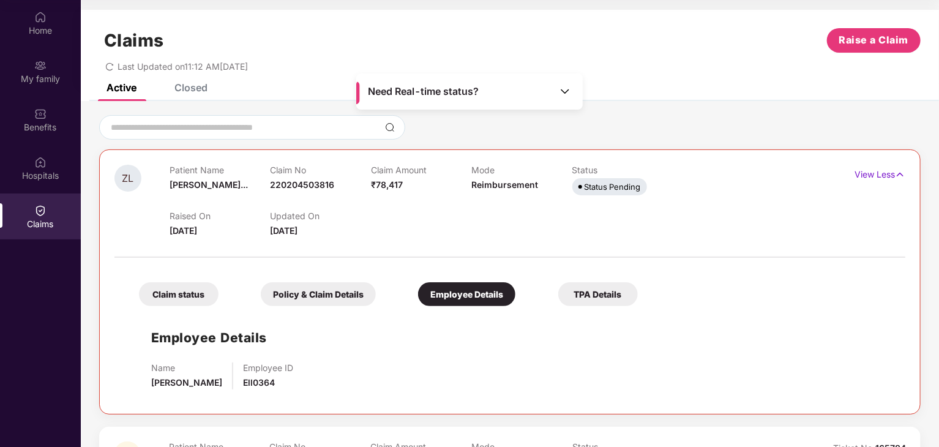
click at [309, 285] on div "Policy & Claim Details" at bounding box center [318, 294] width 115 height 24
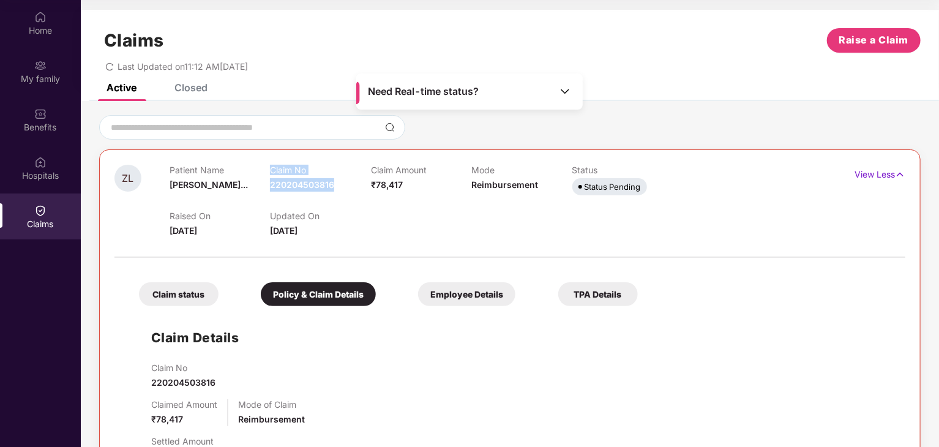
drag, startPoint x: 307, startPoint y: 185, endPoint x: 345, endPoint y: 186, distance: 38.6
click at [345, 186] on div "Patient Name [PERSON_NAME]... Claim No 220204503816 Claim Amount ₹78,417 Mode R…" at bounding box center [472, 182] width 604 height 34
drag, startPoint x: 356, startPoint y: 233, endPoint x: 144, endPoint y: 173, distance: 219.7
click at [144, 173] on div "ZL Patient Name [PERSON_NAME]... Claim No 220204503816 Claim Amount ₹78,417 Mod…" at bounding box center [443, 201] width 659 height 73
click at [434, 226] on div "Raised On [DATE] Updated On [DATE]" at bounding box center [472, 217] width 604 height 39
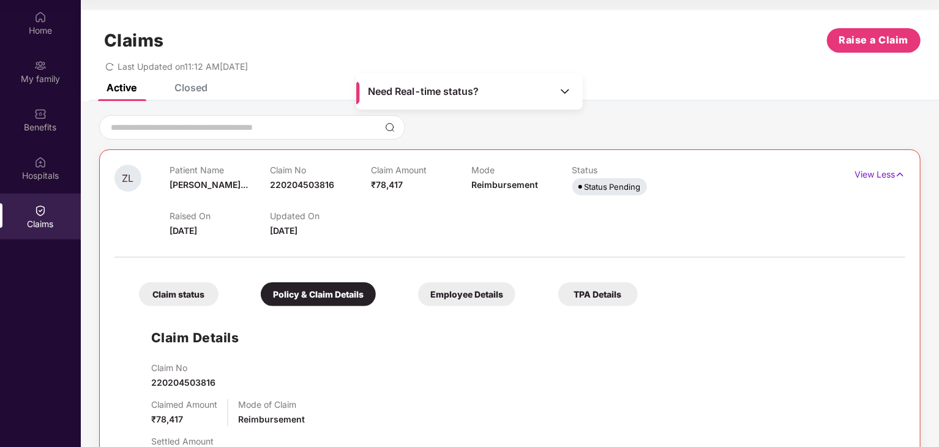
drag, startPoint x: 165, startPoint y: 163, endPoint x: 430, endPoint y: 237, distance: 274.6
click at [430, 237] on div "ZL Patient Name [PERSON_NAME]... Claim No 220204503816 Claim Amount ₹78,417 Mod…" at bounding box center [509, 414] width 821 height 531
click at [460, 232] on div "Raised On [DATE] Updated On [DATE]" at bounding box center [472, 217] width 604 height 39
drag, startPoint x: 485, startPoint y: 236, endPoint x: 157, endPoint y: 171, distance: 334.4
click at [157, 171] on div "ZL Patient Name [PERSON_NAME]... Claim No 220204503816 Claim Amount ₹78,417 Mod…" at bounding box center [443, 201] width 659 height 73
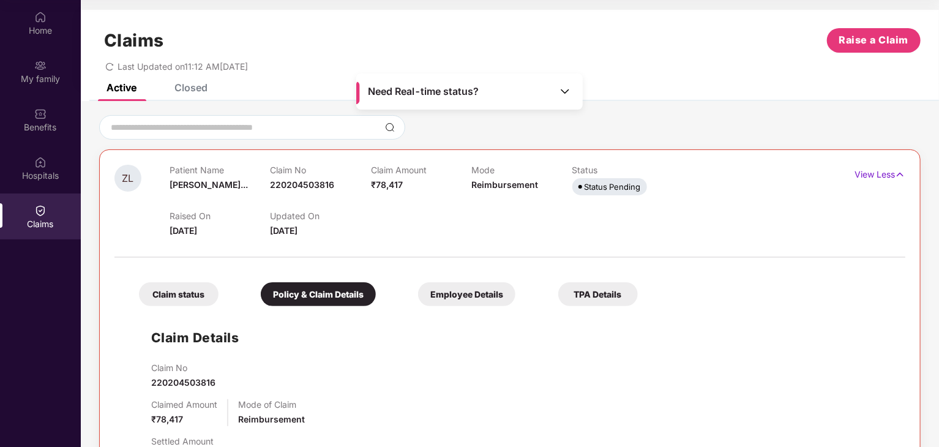
click at [473, 240] on div at bounding box center [509, 251] width 791 height 26
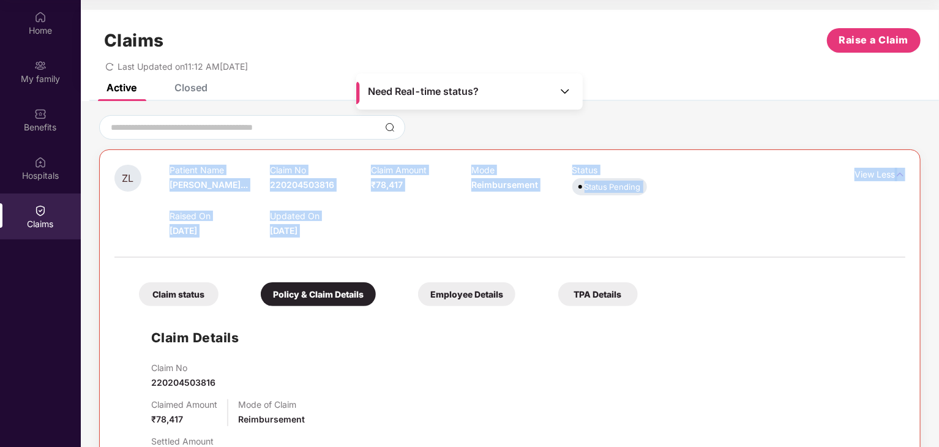
drag, startPoint x: 165, startPoint y: 168, endPoint x: 541, endPoint y: 253, distance: 386.1
click at [541, 253] on div "ZL Patient Name [PERSON_NAME]... Claim No 220204503816 Claim Amount ₹78,417 Mod…" at bounding box center [509, 415] width 791 height 501
click at [497, 220] on div "Raised On [DATE] Updated On [DATE]" at bounding box center [472, 217] width 604 height 39
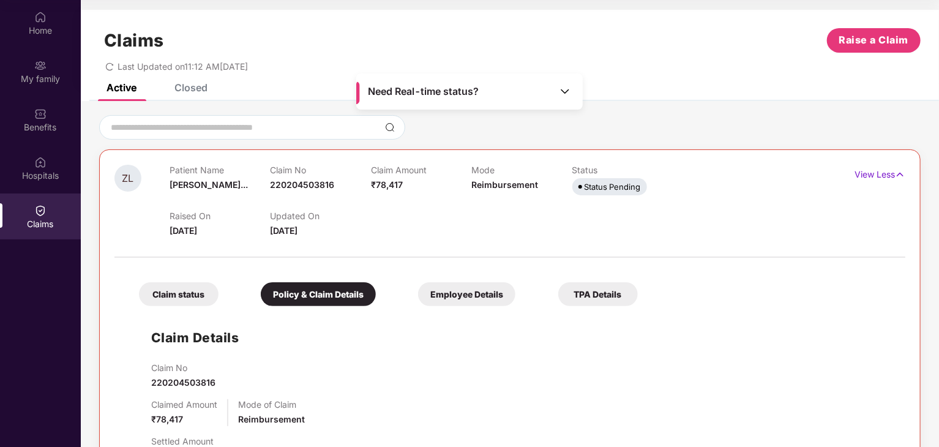
drag, startPoint x: 254, startPoint y: 204, endPoint x: 162, endPoint y: 179, distance: 95.6
click at [162, 179] on div "ZL Patient Name [PERSON_NAME]... Claim No 220204503816 Claim Amount ₹78,417 Mod…" at bounding box center [443, 201] width 659 height 73
drag, startPoint x: 415, startPoint y: 230, endPoint x: 452, endPoint y: 236, distance: 37.3
click at [416, 231] on div "Raised On [DATE] Updated On [DATE]" at bounding box center [472, 217] width 604 height 39
click at [696, 244] on div at bounding box center [509, 251] width 791 height 26
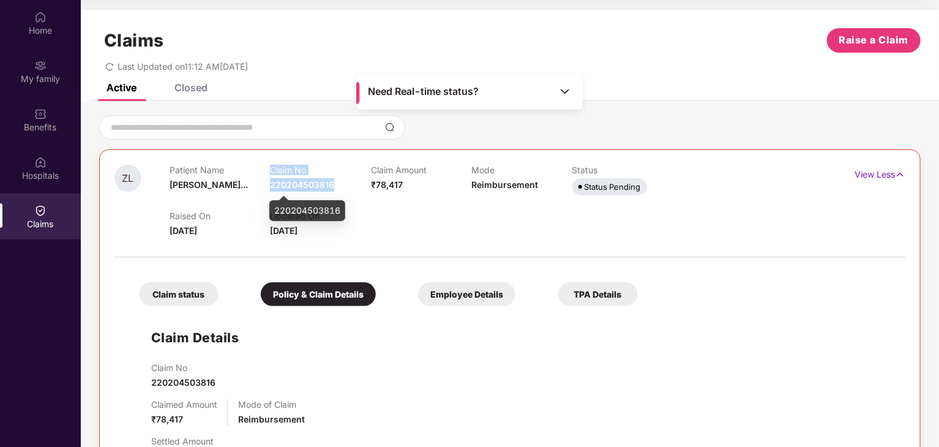
drag, startPoint x: 269, startPoint y: 187, endPoint x: 333, endPoint y: 188, distance: 63.7
click at [333, 188] on div "Patient Name [PERSON_NAME]... Claim No 220204503816 Claim Amount ₹78,417 Mode R…" at bounding box center [472, 182] width 604 height 34
click at [360, 220] on p "Updated On" at bounding box center [320, 216] width 100 height 10
drag, startPoint x: 342, startPoint y: 185, endPoint x: 269, endPoint y: 185, distance: 72.8
click at [267, 185] on div "Patient Name [PERSON_NAME]... Claim No 220204503816 Claim Amount ₹78,417 Mode R…" at bounding box center [472, 182] width 604 height 34
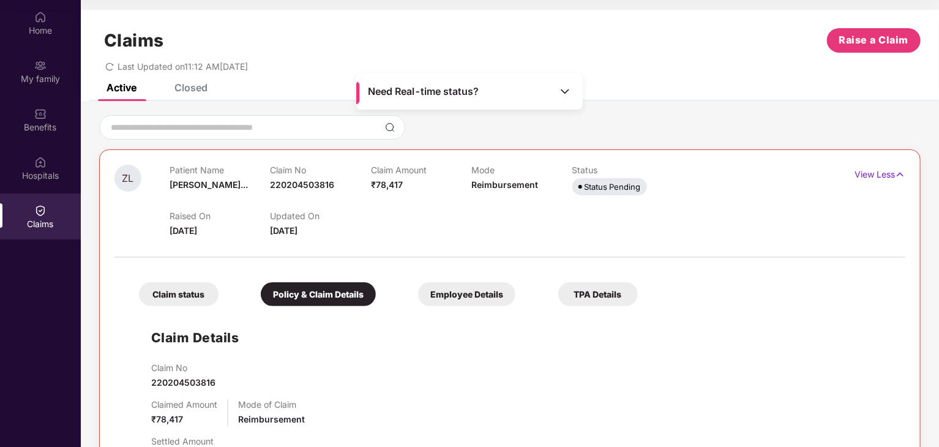
click at [417, 228] on div "Raised On [DATE] Updated On [DATE]" at bounding box center [472, 217] width 604 height 39
drag, startPoint x: 345, startPoint y: 182, endPoint x: 271, endPoint y: 183, distance: 74.1
click at [271, 183] on div "Claim No 220204503816" at bounding box center [320, 182] width 100 height 34
click at [421, 217] on div "Raised On [DATE] Updated On [DATE]" at bounding box center [472, 217] width 604 height 39
click at [111, 65] on icon "redo" at bounding box center [109, 66] width 9 height 9
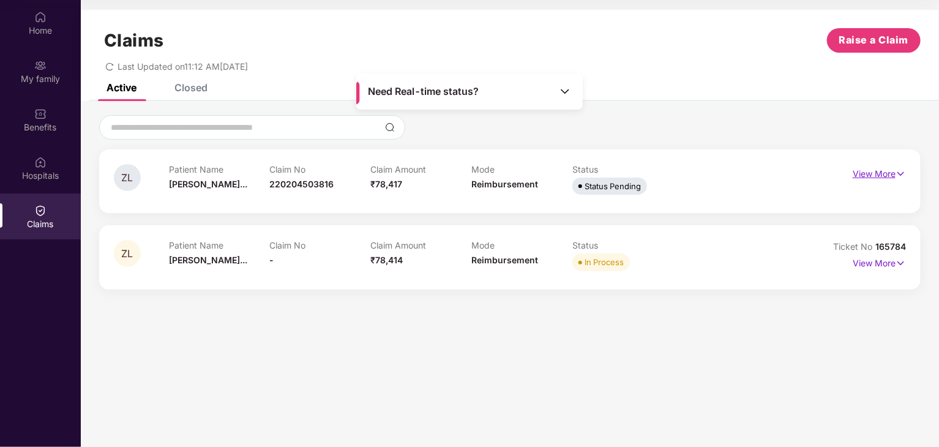
click at [883, 180] on p "View More" at bounding box center [879, 172] width 53 height 17
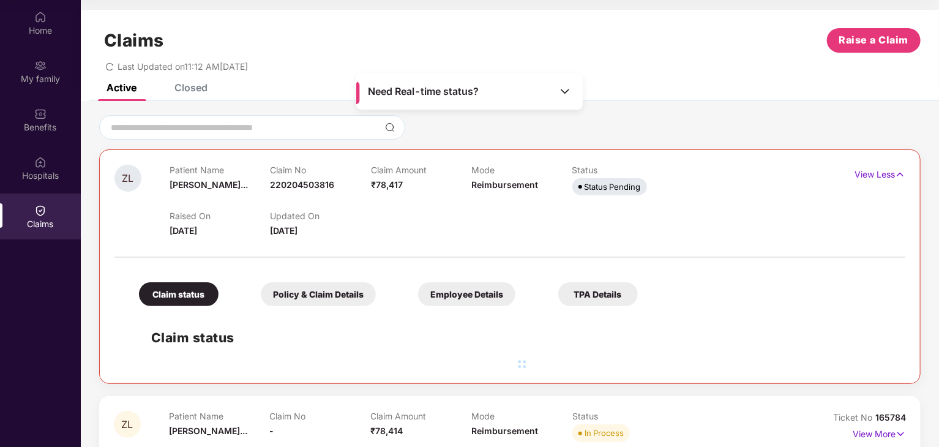
drag, startPoint x: 178, startPoint y: 178, endPoint x: 159, endPoint y: 168, distance: 21.9
click at [159, 168] on div "ZL Patient Name [PERSON_NAME]... Claim No 220204503816 Claim Amount ₹78,417 Mod…" at bounding box center [443, 201] width 659 height 73
click at [384, 228] on div "Raised On [DATE] Updated On [DATE]" at bounding box center [472, 217] width 604 height 39
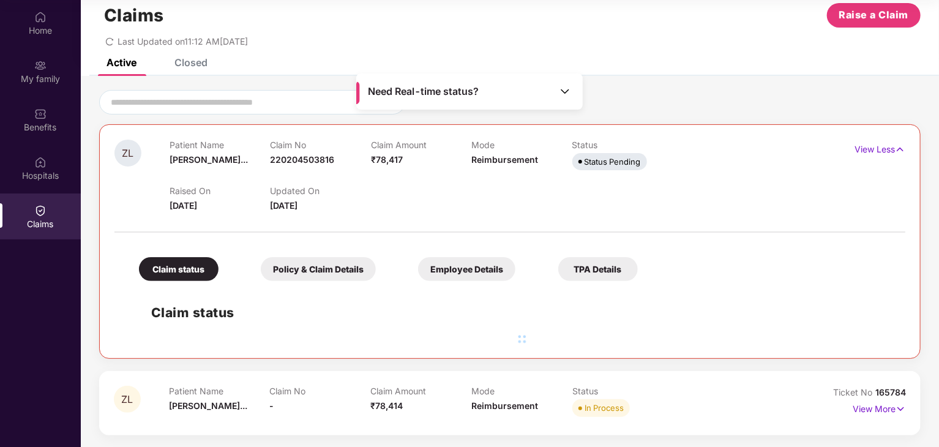
click at [296, 406] on div "Claim No -" at bounding box center [320, 403] width 101 height 34
click at [886, 410] on p "View More" at bounding box center [879, 407] width 53 height 17
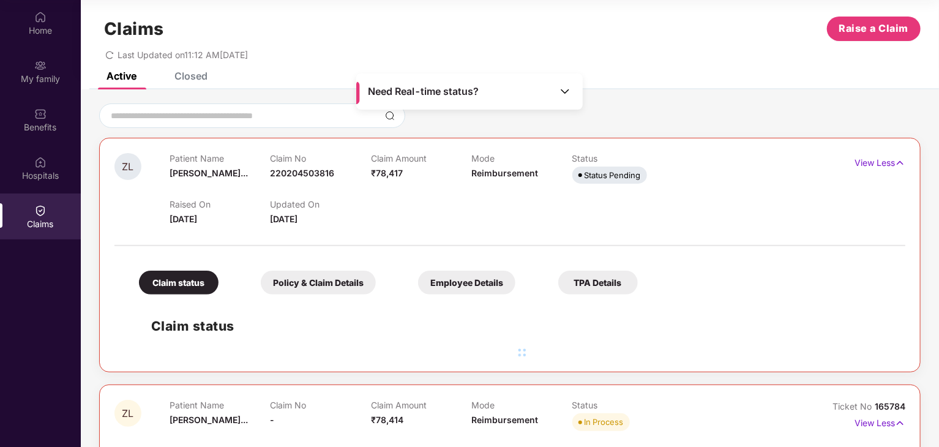
scroll to position [0, 0]
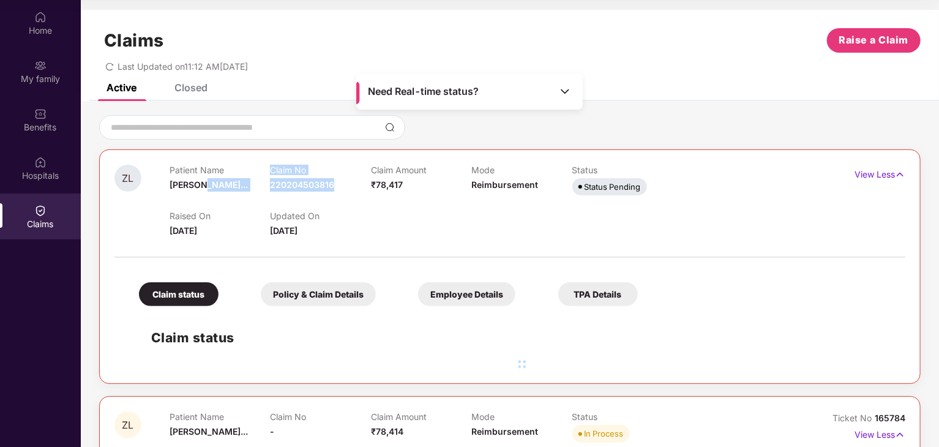
drag, startPoint x: 338, startPoint y: 187, endPoint x: 203, endPoint y: 174, distance: 135.3
click at [203, 175] on div "Patient Name [PERSON_NAME]... Claim No 220204503816 Claim Amount ₹78,417 Mode R…" at bounding box center [472, 182] width 604 height 34
click at [473, 260] on div at bounding box center [509, 251] width 791 height 26
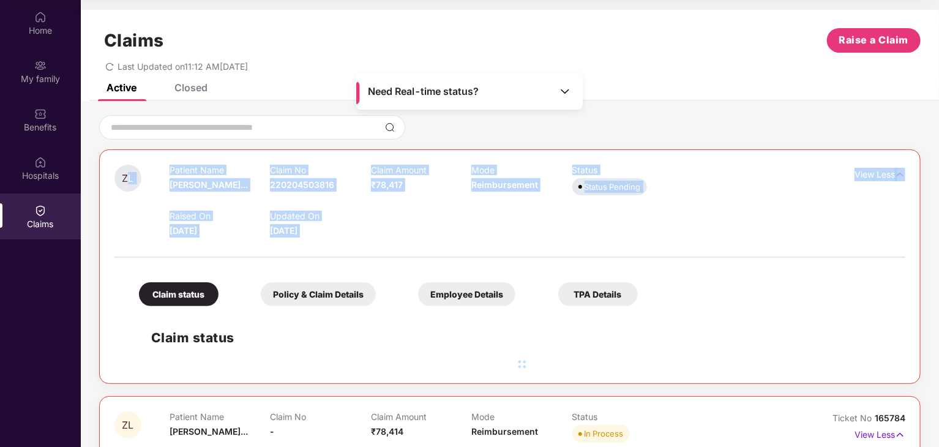
drag, startPoint x: 414, startPoint y: 250, endPoint x: 135, endPoint y: 170, distance: 290.4
click at [135, 170] on div "ZL Patient Name [PERSON_NAME]... Claim No 220204503816 Claim Amount ₹78,417 Mod…" at bounding box center [509, 267] width 791 height 204
click at [514, 225] on div "Raised On [DATE] Updated On [DATE]" at bounding box center [472, 217] width 604 height 39
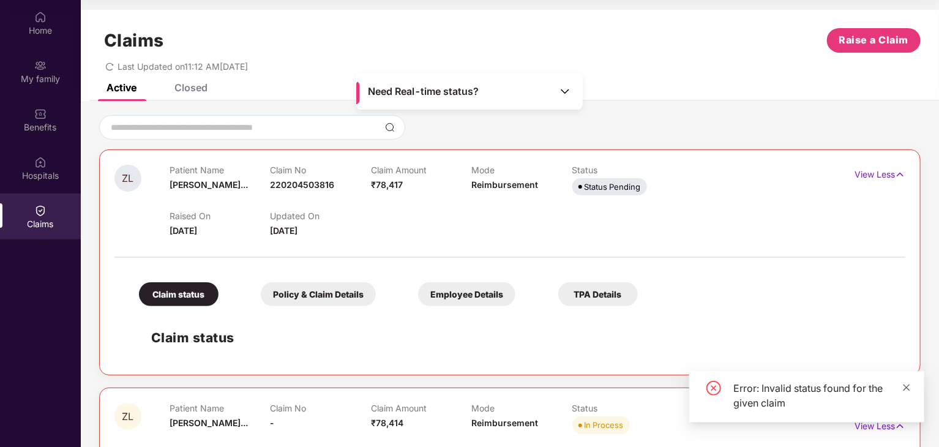
click at [902, 387] on icon "close" at bounding box center [906, 387] width 9 height 9
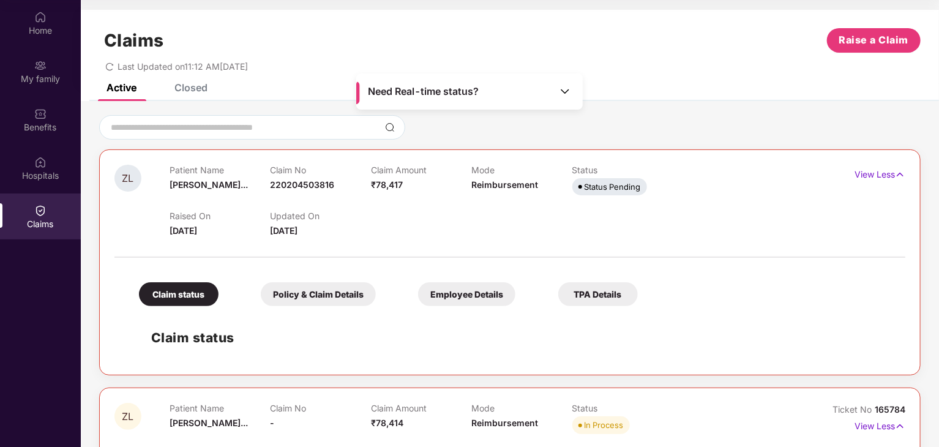
click at [112, 71] on span "redo" at bounding box center [109, 66] width 9 height 10
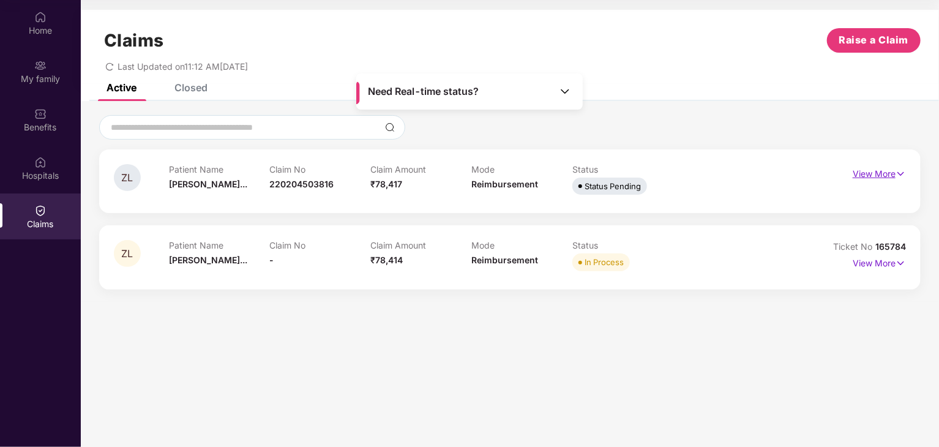
click at [866, 170] on p "View More" at bounding box center [879, 172] width 53 height 17
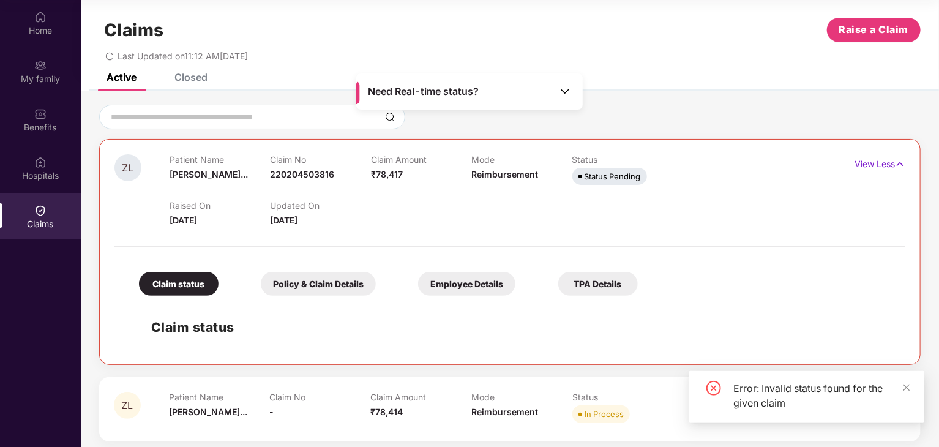
scroll to position [17, 0]
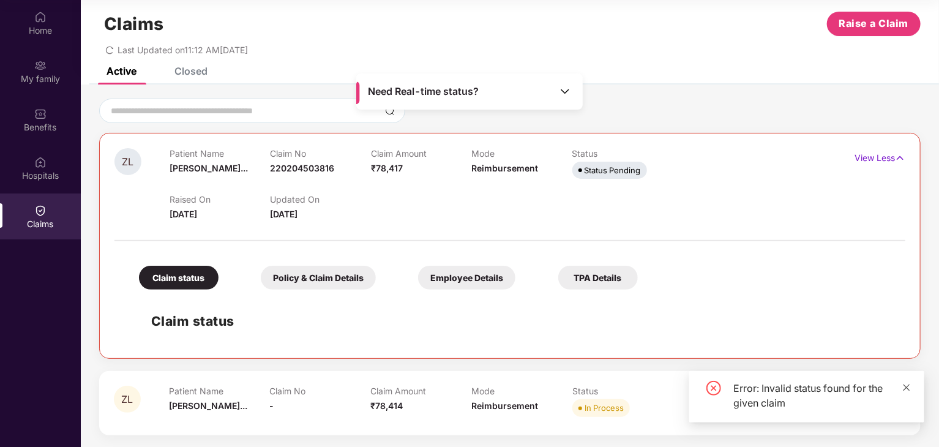
click at [911, 390] on icon "close" at bounding box center [906, 387] width 9 height 9
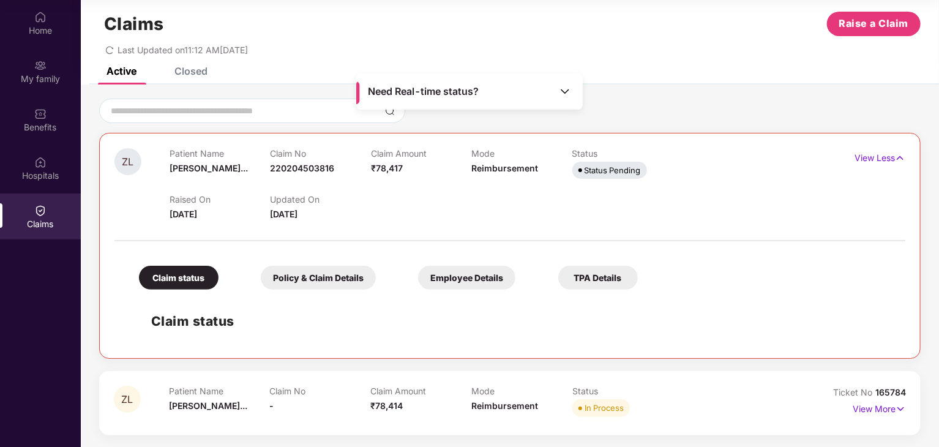
click at [677, 246] on div at bounding box center [509, 235] width 791 height 26
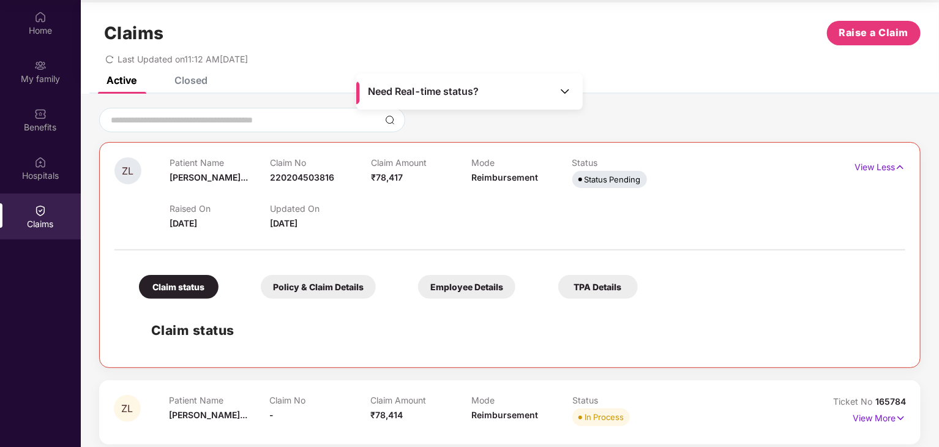
scroll to position [0, 0]
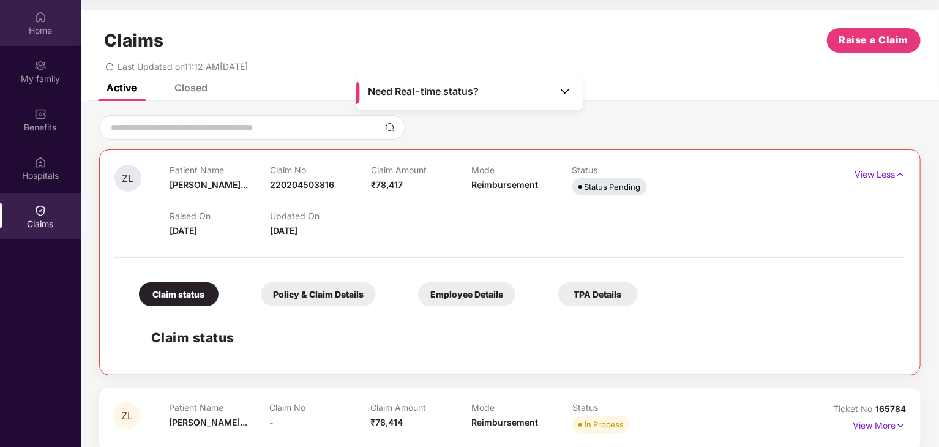
click at [29, 37] on div "Home" at bounding box center [40, 23] width 81 height 46
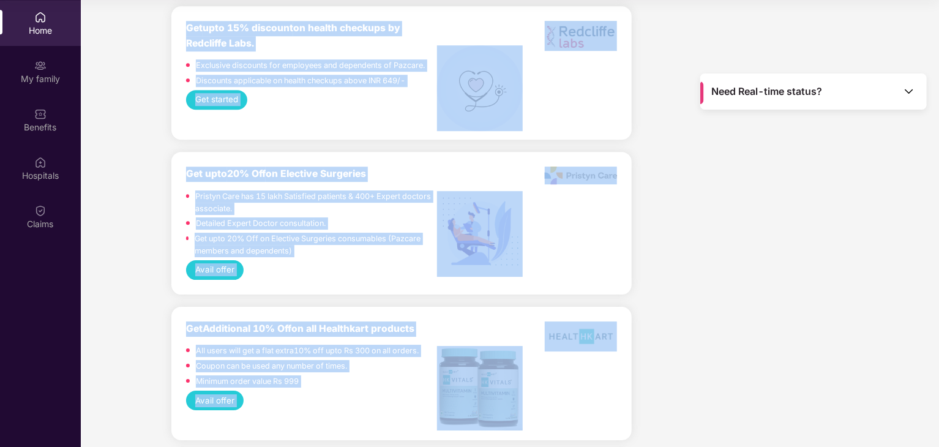
drag, startPoint x: 145, startPoint y: 10, endPoint x: 724, endPoint y: 399, distance: 697.4
click at [798, 378] on html "Get Pazcare mobile app for all your employee benefits need Download Now Get Hel…" at bounding box center [469, 154] width 939 height 447
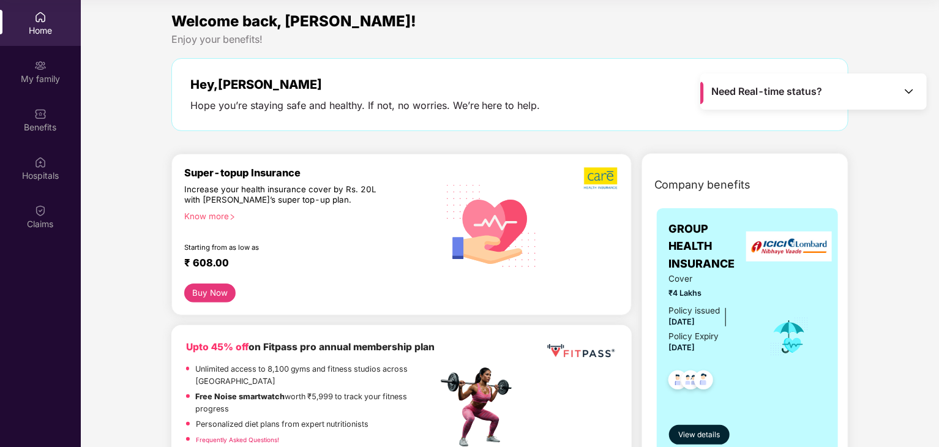
click at [39, 25] on div "Home" at bounding box center [40, 30] width 81 height 12
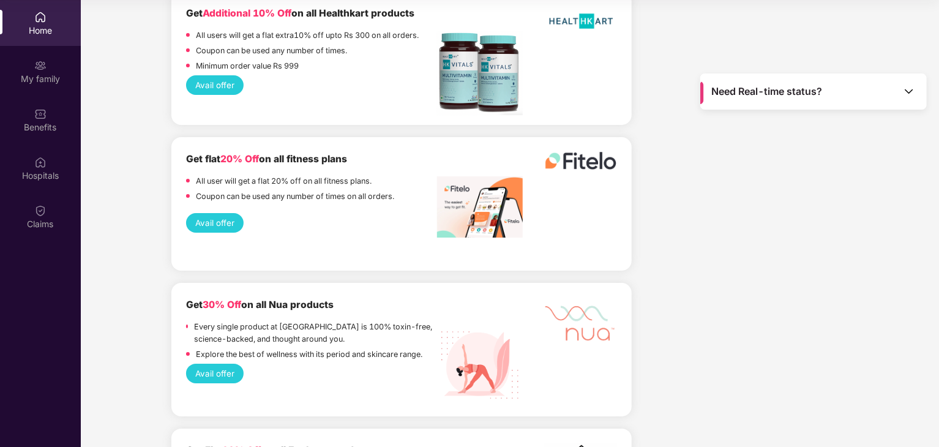
scroll to position [2142, 0]
click at [55, 22] on div "Home" at bounding box center [40, 23] width 81 height 46
click at [44, 36] on div "Home" at bounding box center [40, 30] width 81 height 12
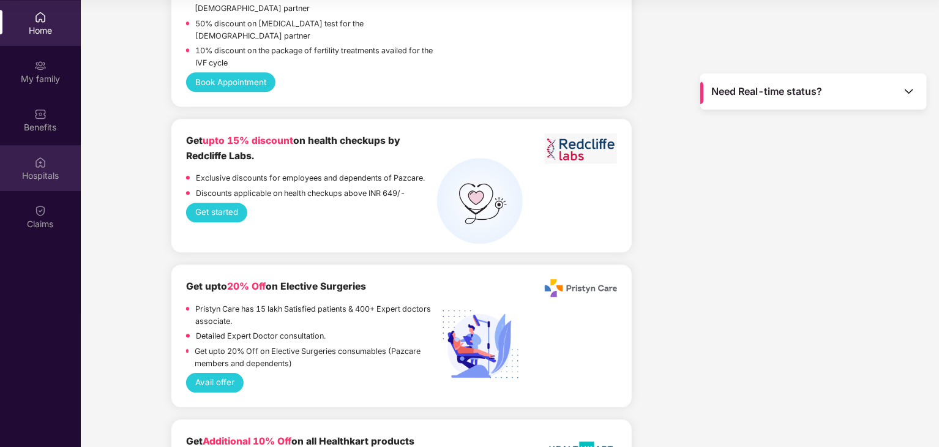
scroll to position [1714, 0]
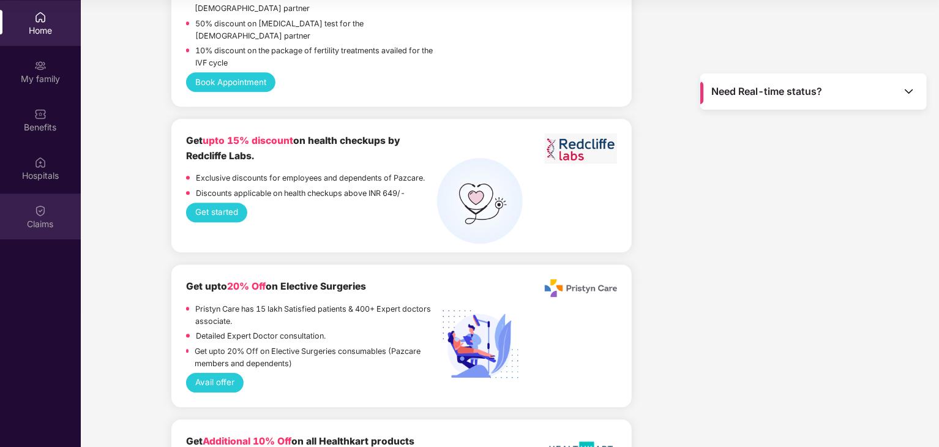
click at [35, 219] on div "Claims" at bounding box center [40, 224] width 81 height 12
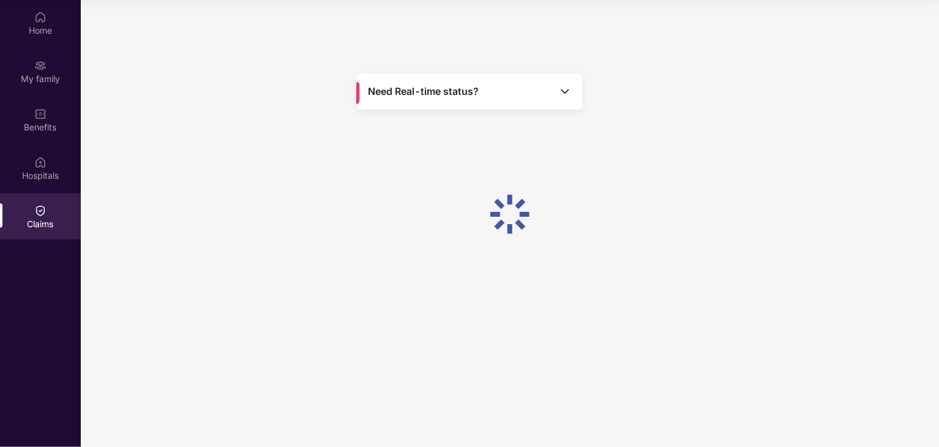
scroll to position [0, 0]
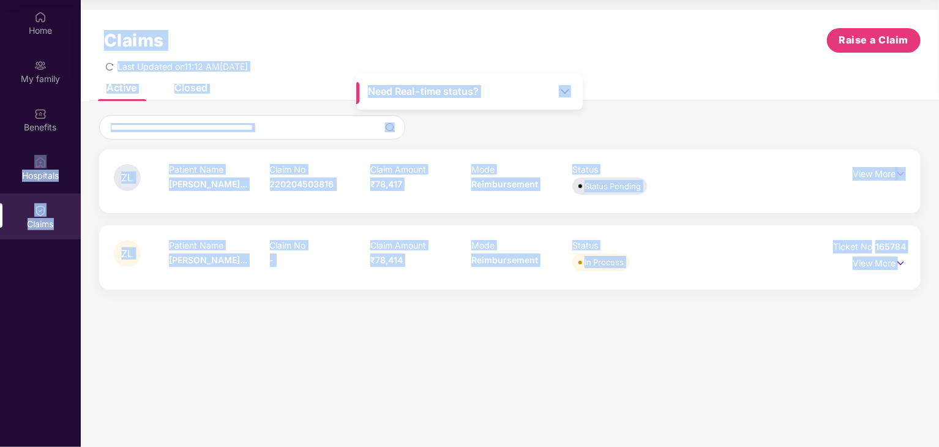
drag, startPoint x: 805, startPoint y: 272, endPoint x: 75, endPoint y: 95, distance: 750.9
click at [75, 95] on div "Home My family Benefits Hospitals Claims Need Real-time status? Claims Raise a …" at bounding box center [469, 223] width 939 height 447
click at [637, 125] on div at bounding box center [509, 127] width 821 height 24
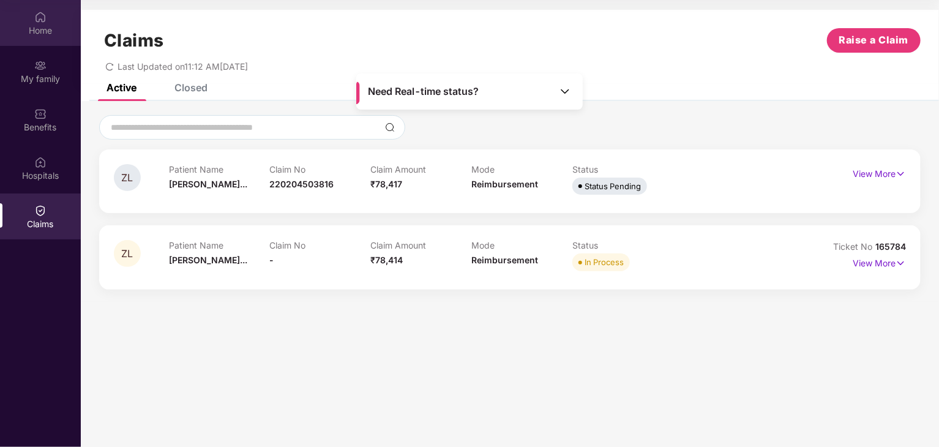
click at [45, 30] on div "Home" at bounding box center [40, 30] width 81 height 12
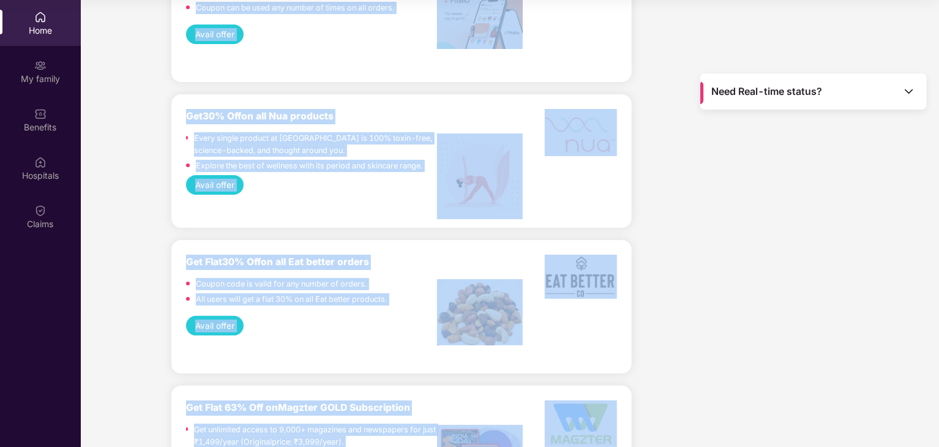
scroll to position [2463, 0]
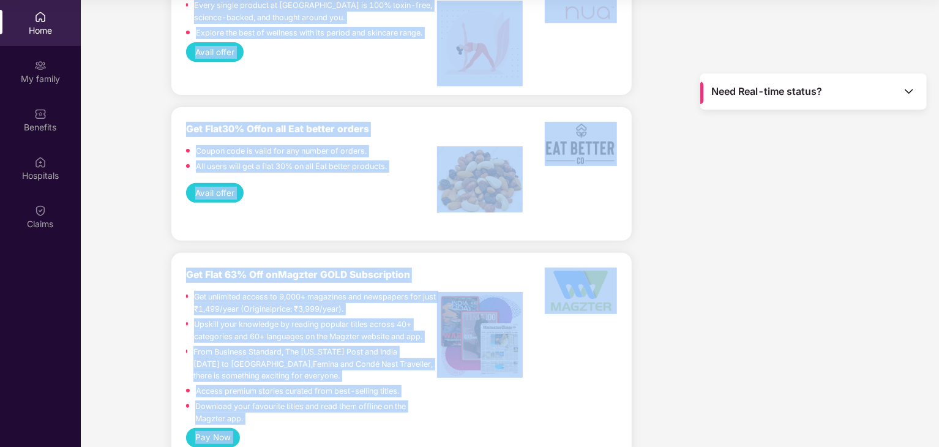
drag, startPoint x: 143, startPoint y: 8, endPoint x: 766, endPoint y: 388, distance: 729.9
drag, startPoint x: 150, startPoint y: 13, endPoint x: 859, endPoint y: 475, distance: 846.7
click at [859, 378] on html "Get Pazcare mobile app for all your employee benefits need Download Now Get Hel…" at bounding box center [469, 154] width 939 height 447
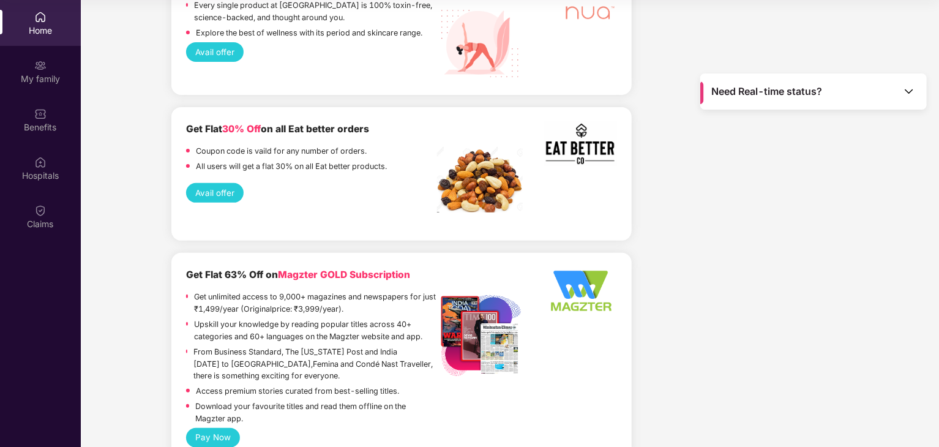
click at [39, 31] on div "Home" at bounding box center [40, 30] width 81 height 12
click at [54, 75] on div "My family" at bounding box center [40, 79] width 81 height 12
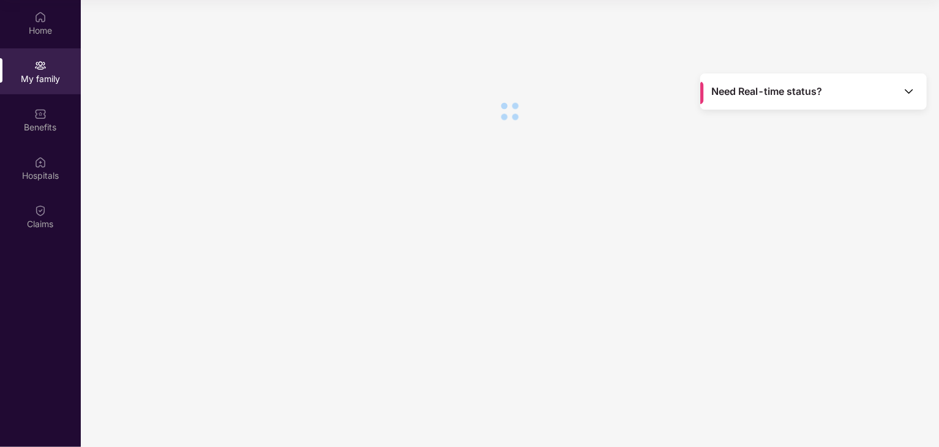
scroll to position [0, 0]
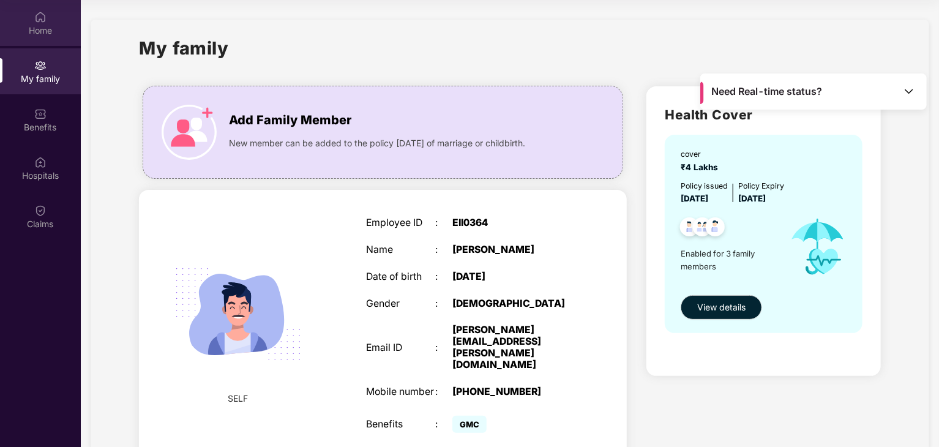
click at [43, 17] on img at bounding box center [40, 17] width 12 height 12
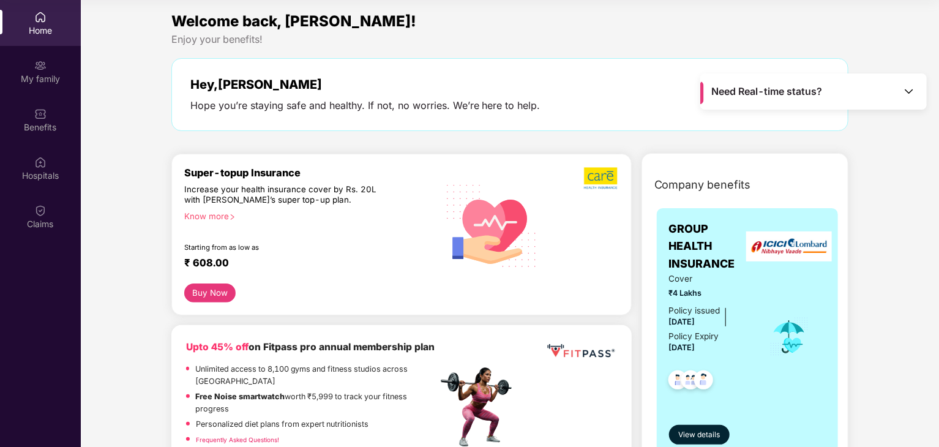
click at [909, 97] on img at bounding box center [909, 91] width 12 height 12
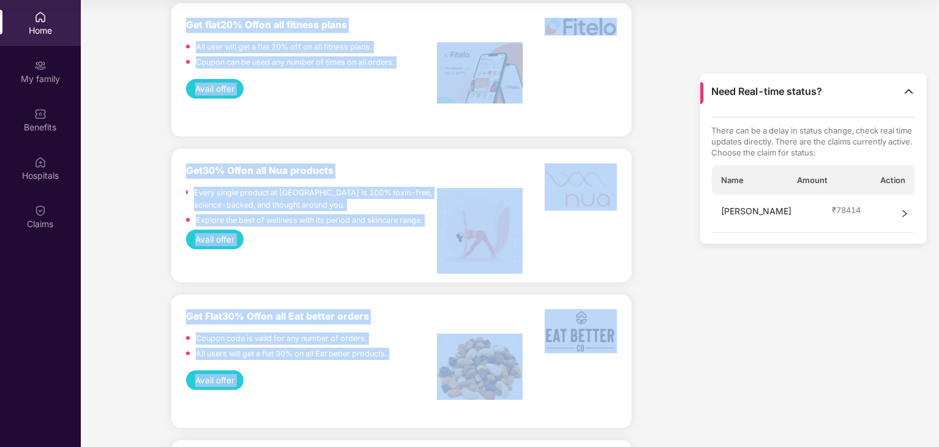
scroll to position [2463, 0]
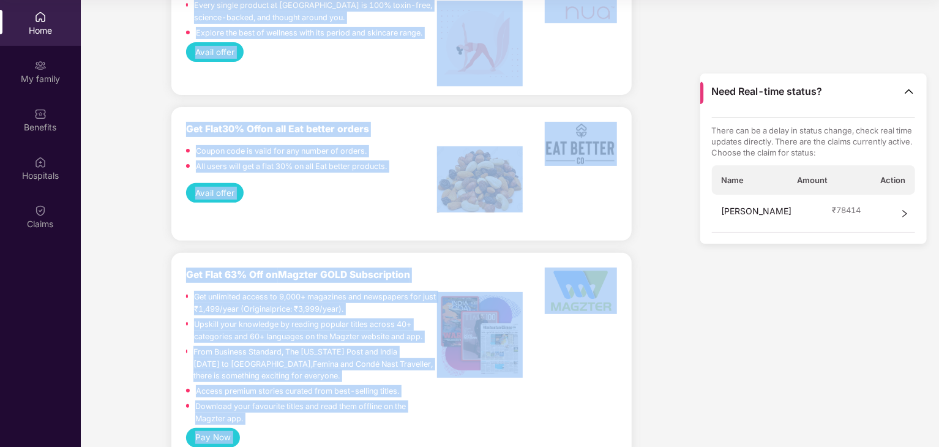
drag, startPoint x: 466, startPoint y: 133, endPoint x: 936, endPoint y: 475, distance: 581.4
click at [936, 378] on html "Get Pazcare mobile app for all your employee benefits need Download Now Get Hel…" at bounding box center [469, 154] width 939 height 447
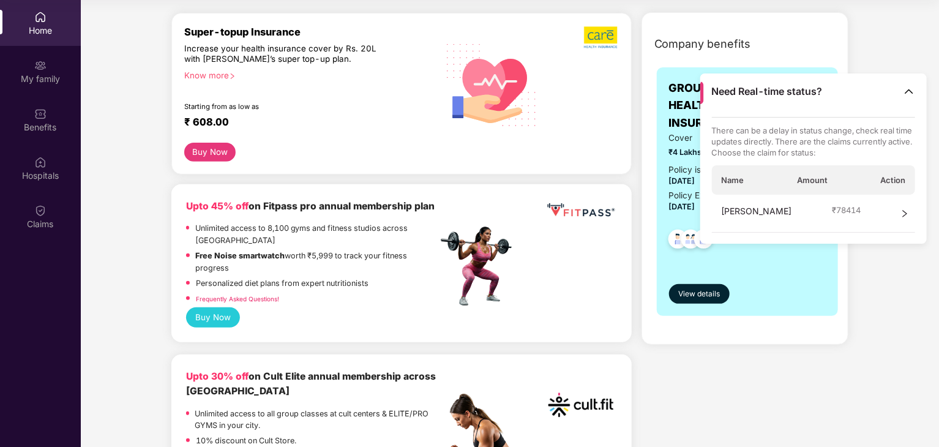
scroll to position [0, 0]
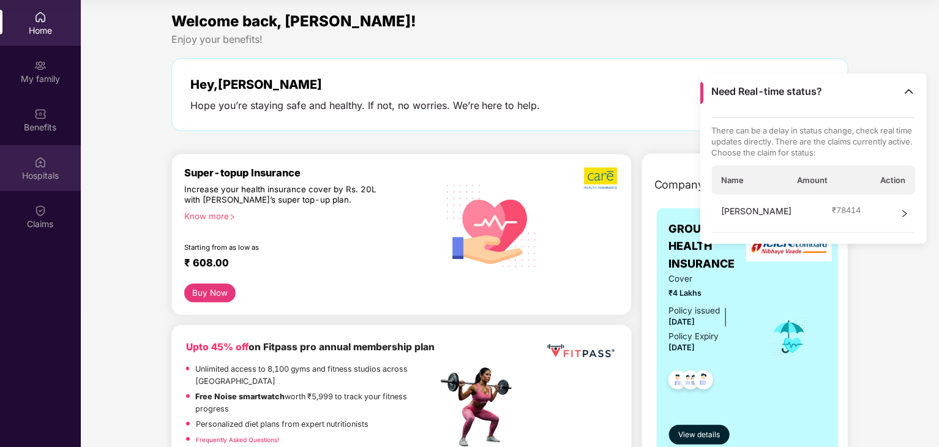
click at [48, 180] on div "Hospitals" at bounding box center [40, 176] width 81 height 12
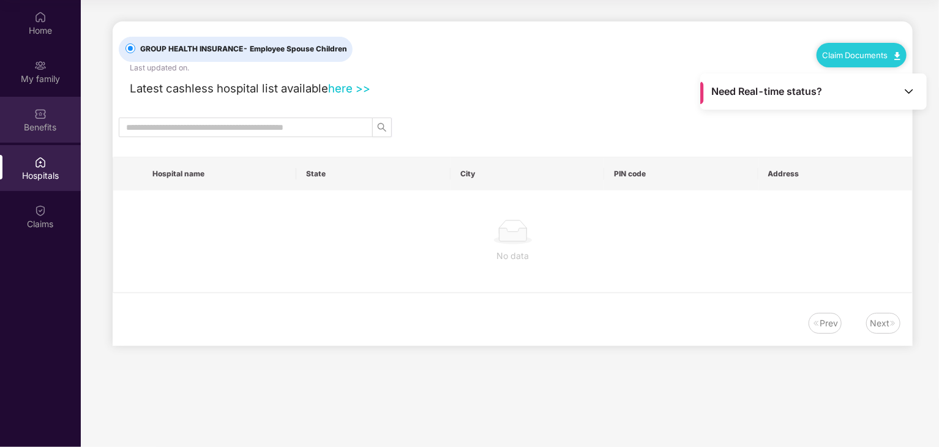
click at [34, 123] on div "Benefits" at bounding box center [40, 127] width 81 height 12
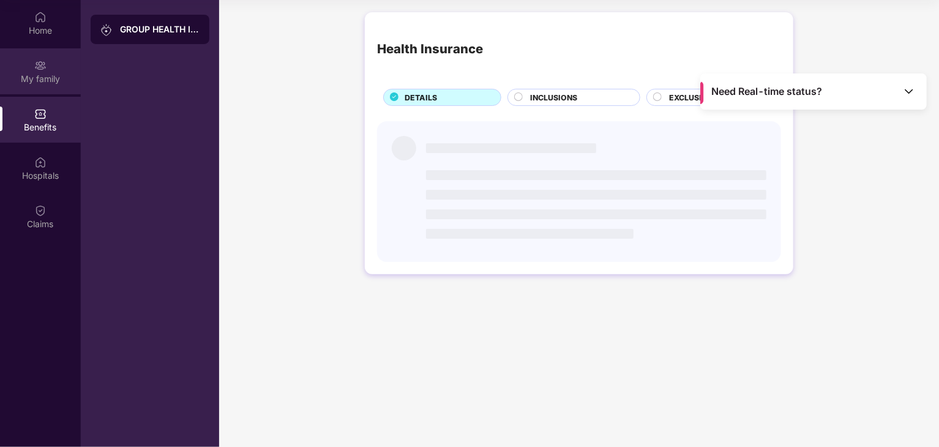
click at [32, 70] on div "My family" at bounding box center [40, 71] width 81 height 46
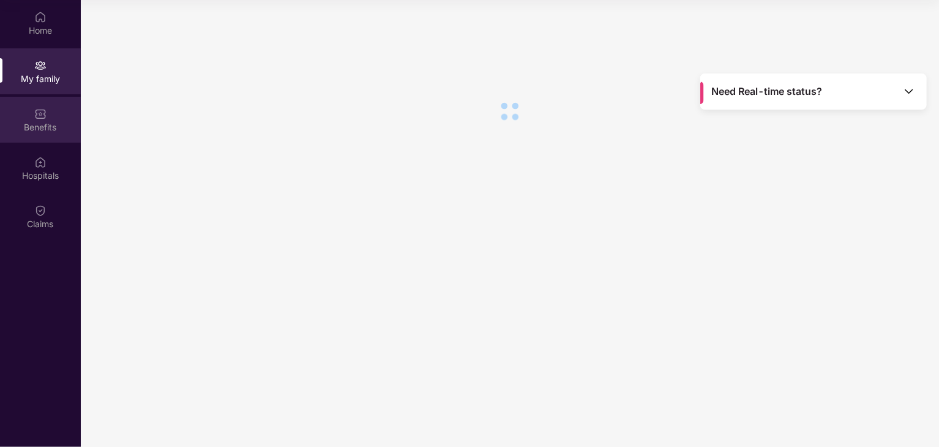
click at [41, 139] on div "Benefits" at bounding box center [40, 120] width 81 height 46
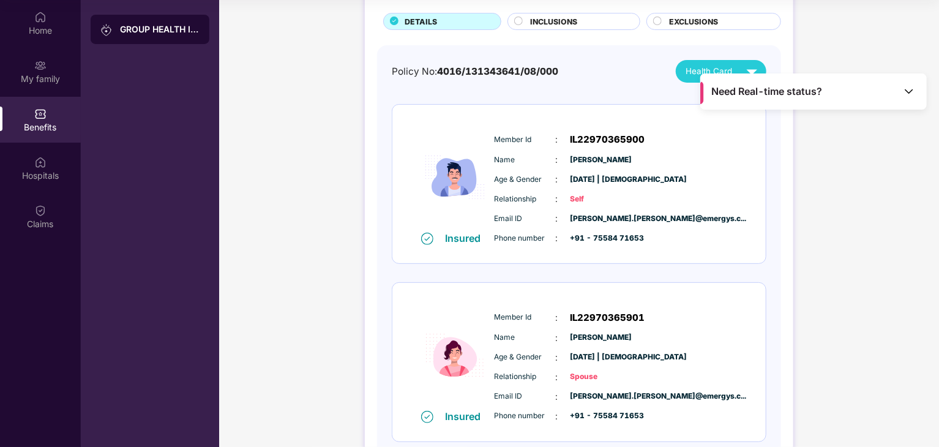
scroll to position [75, 0]
click at [553, 20] on span "INCLUSIONS" at bounding box center [553, 23] width 47 height 12
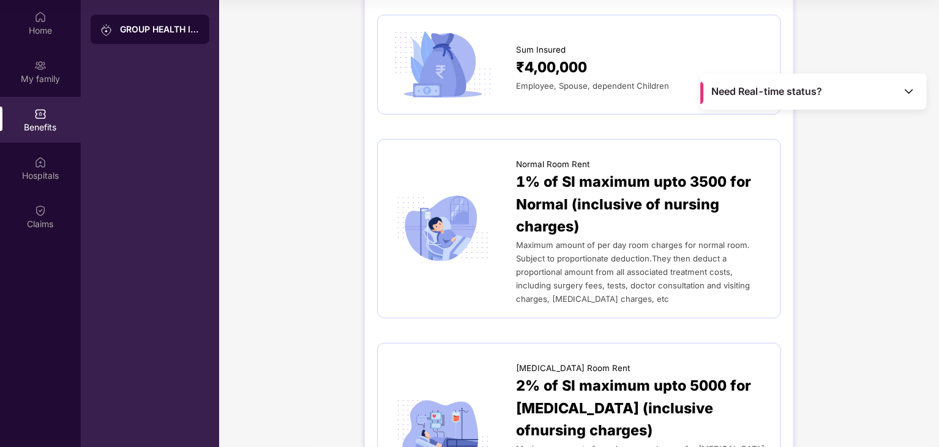
scroll to position [114, 0]
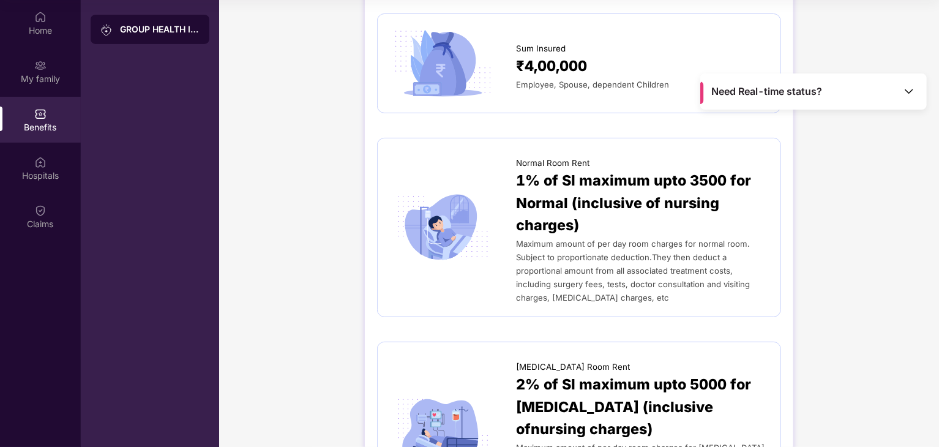
click at [583, 281] on span "Maximum amount of per day room charges for normal room. Subject to proportionat…" at bounding box center [633, 271] width 234 height 64
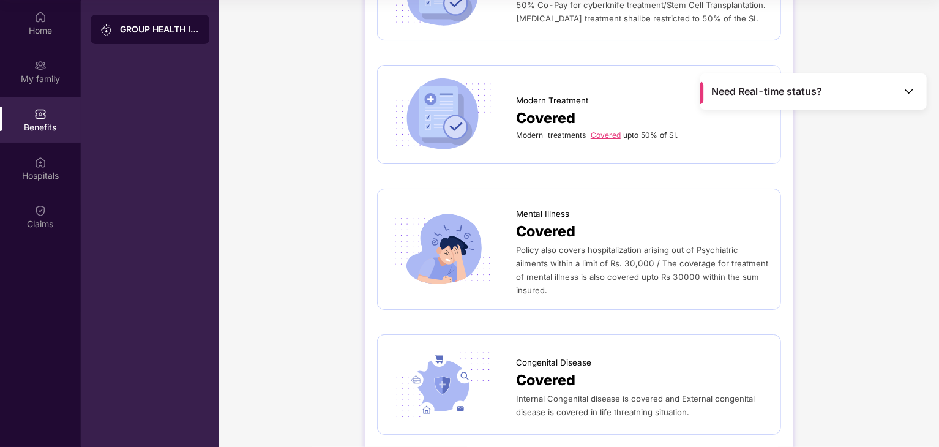
scroll to position [2227, 0]
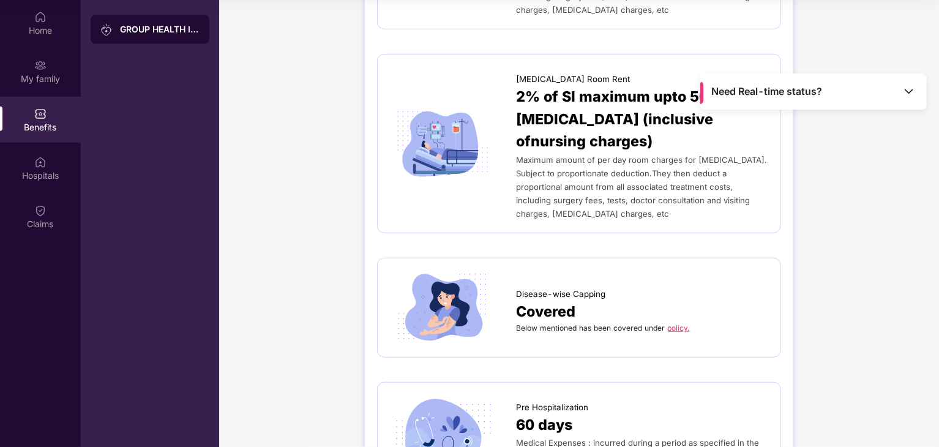
scroll to position [402, 0]
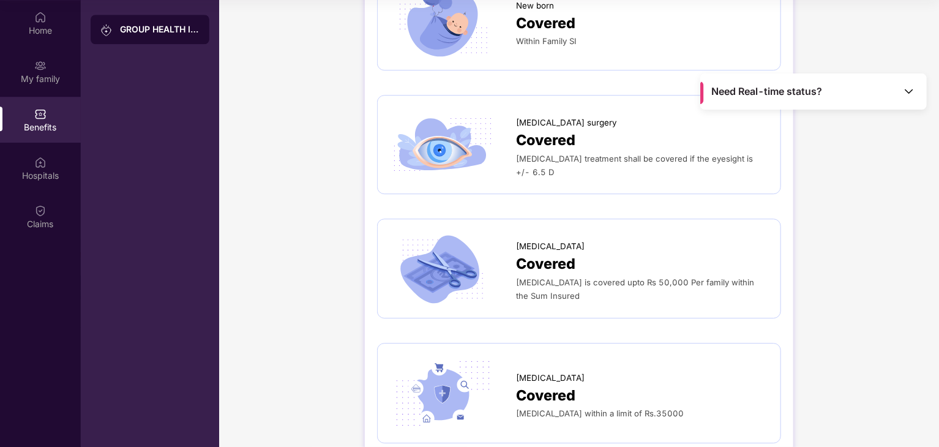
scroll to position [1704, 0]
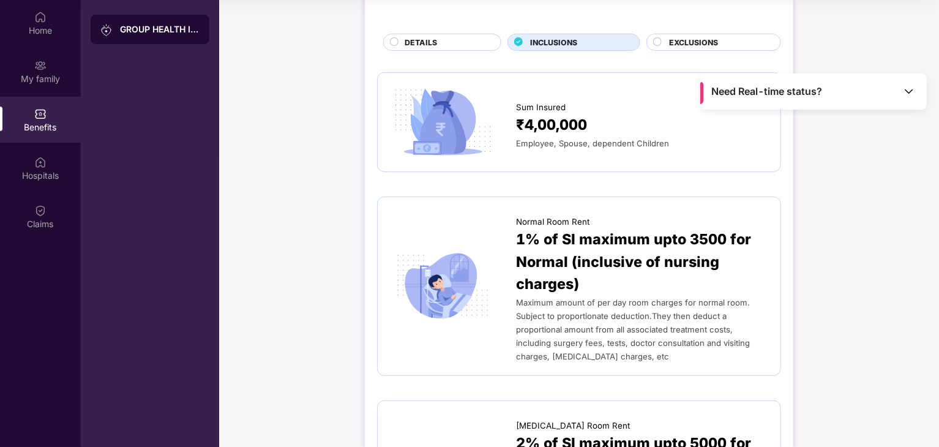
scroll to position [0, 0]
